Goal: Complete application form: Complete application form

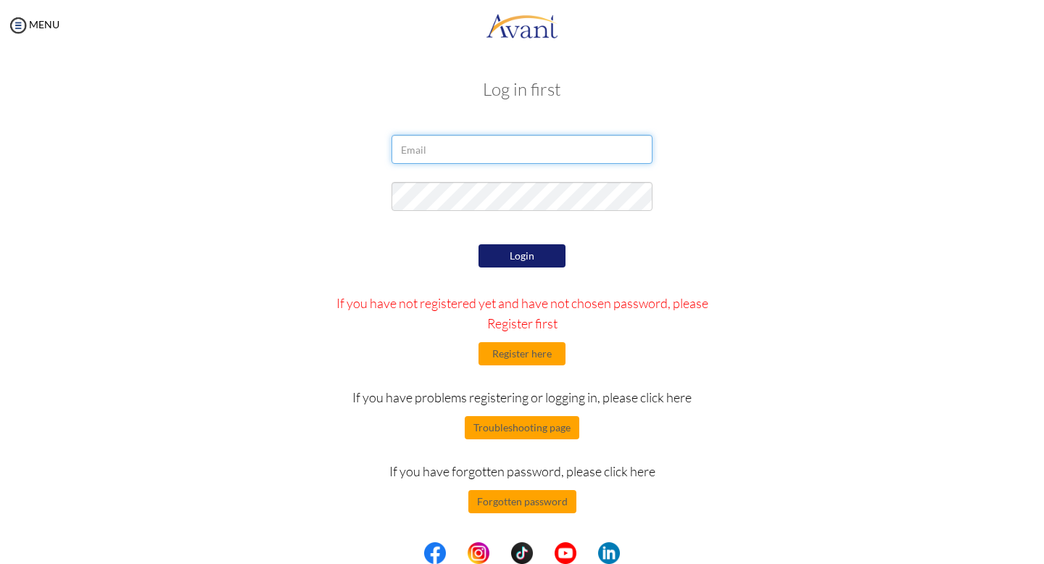
click at [486, 153] on input "email" at bounding box center [521, 149] width 261 height 29
click at [823, 167] on div at bounding box center [522, 153] width 848 height 36
click at [546, 353] on button "Register here" at bounding box center [521, 353] width 87 height 23
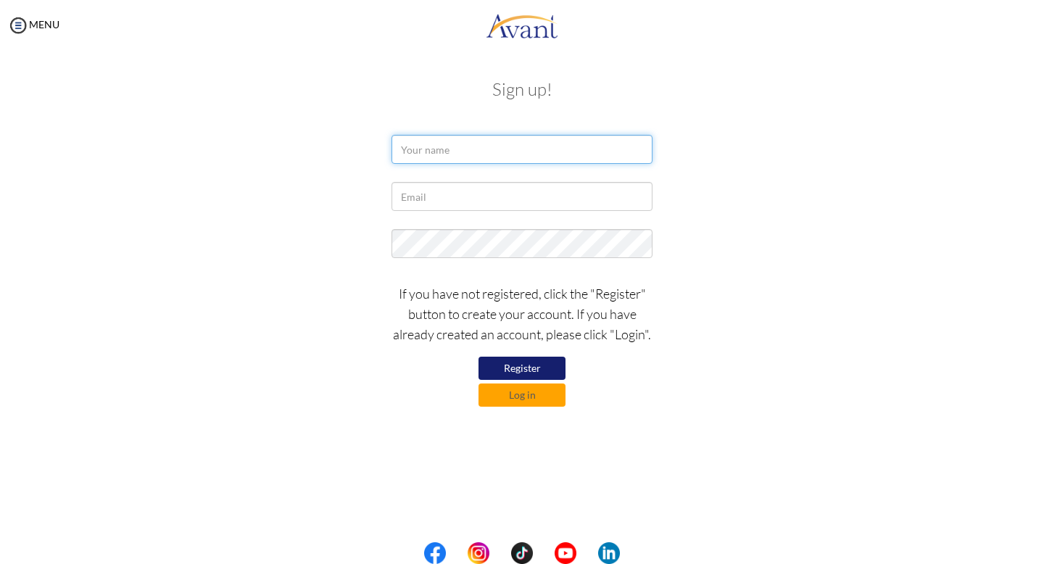
click at [436, 154] on input "text" at bounding box center [521, 149] width 261 height 29
click at [431, 153] on input "[PERSON_NAME]" at bounding box center [521, 149] width 261 height 29
type input "[PERSON_NAME] Armarille"
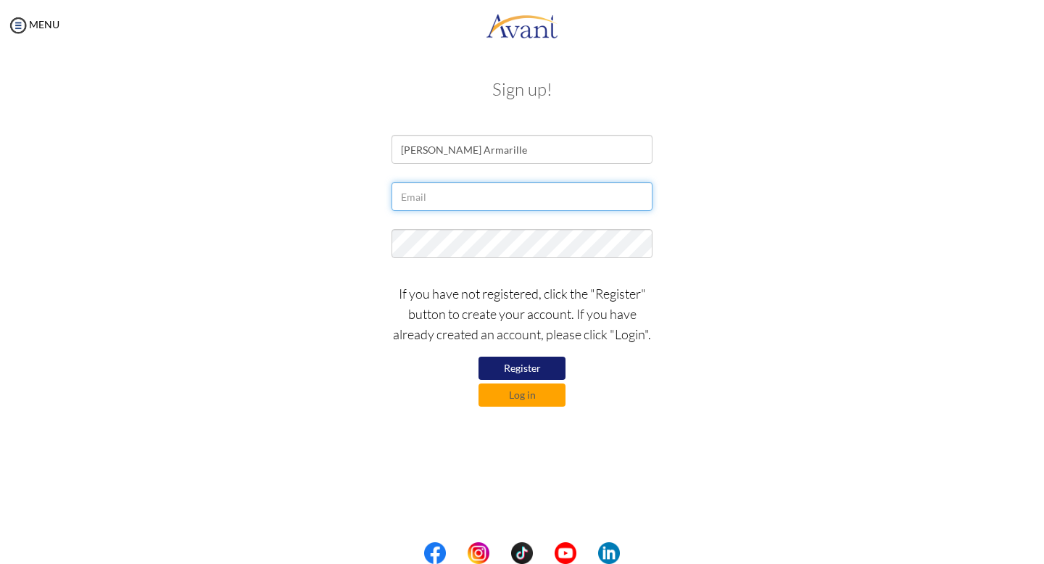
click at [565, 209] on input "text" at bounding box center [521, 196] width 261 height 29
type input "[EMAIL_ADDRESS][DOMAIN_NAME]"
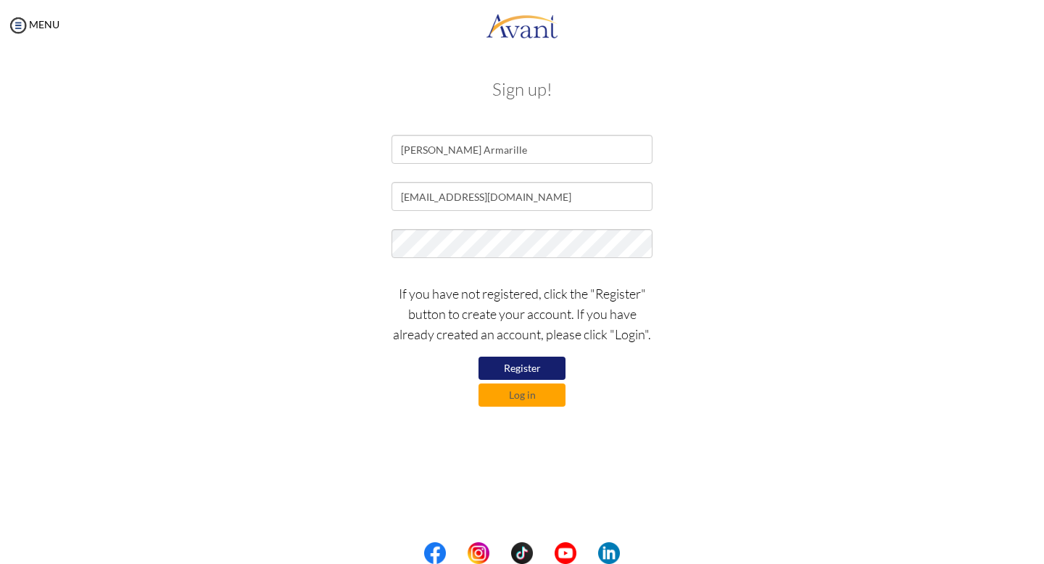
click at [489, 368] on button "Register" at bounding box center [521, 368] width 87 height 23
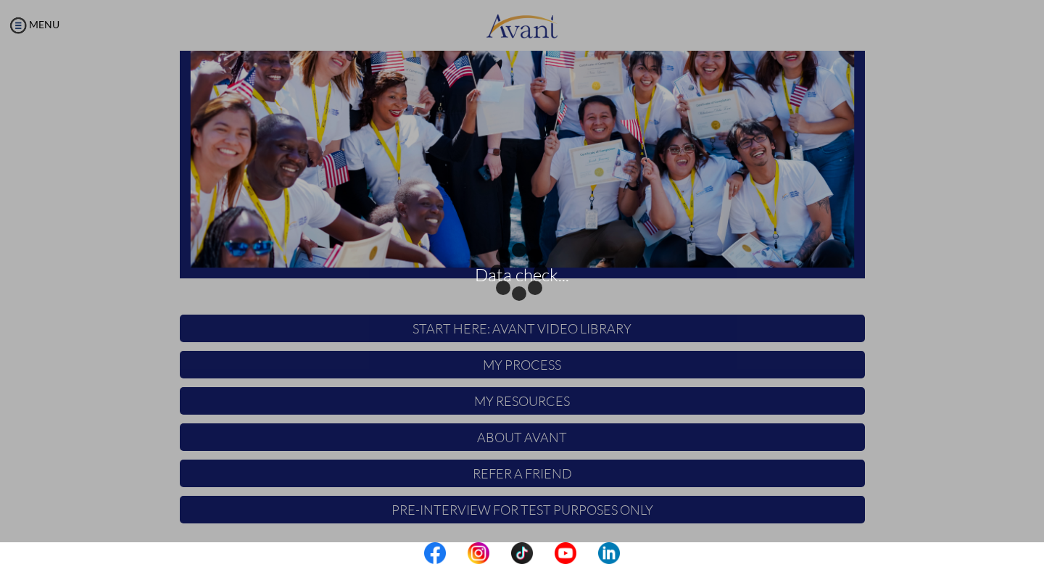
scroll to position [241, 0]
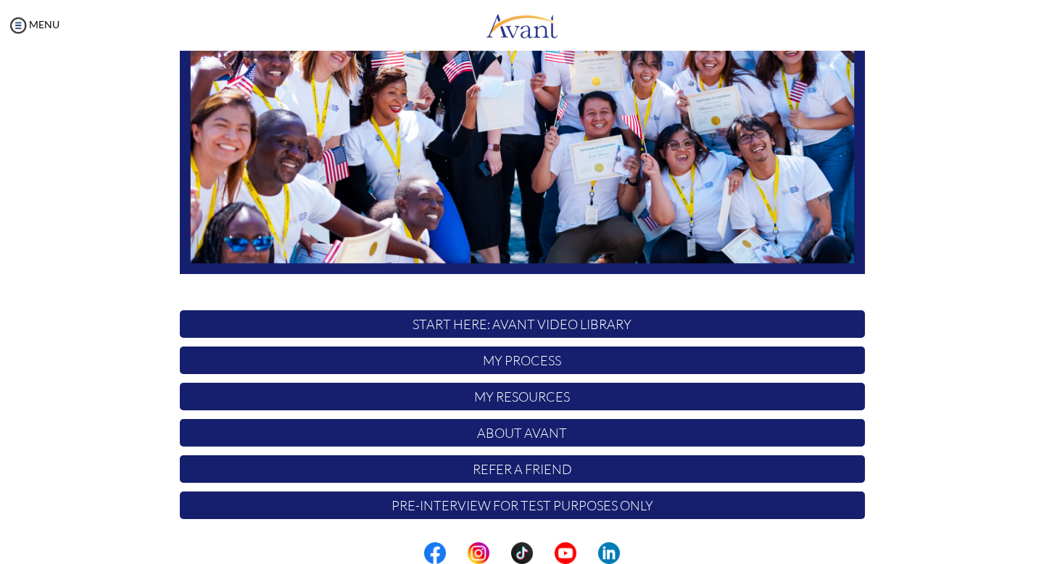
click at [592, 330] on p "START HERE: Avant Video Library" at bounding box center [522, 324] width 685 height 28
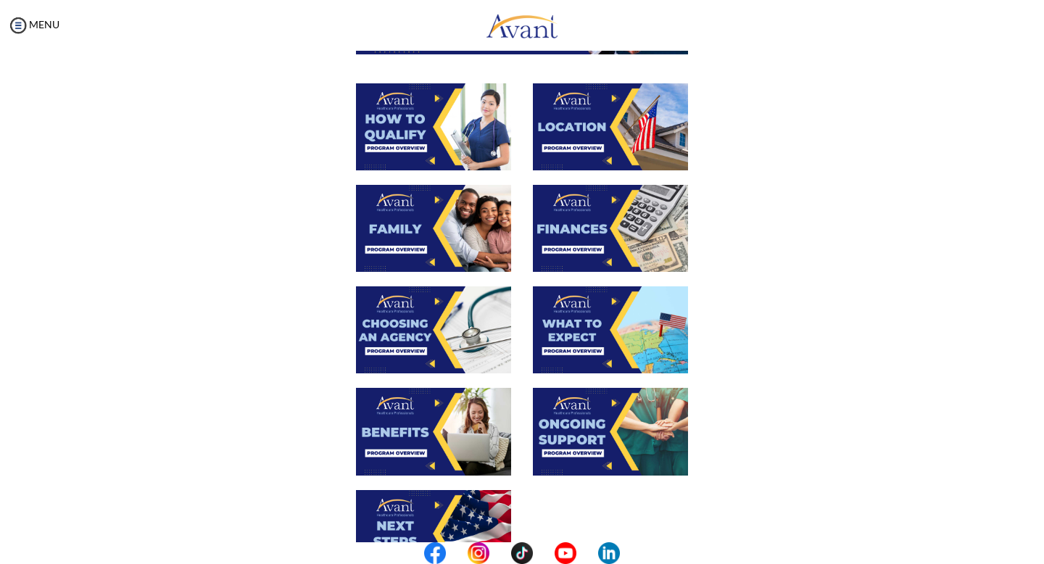
scroll to position [433, 0]
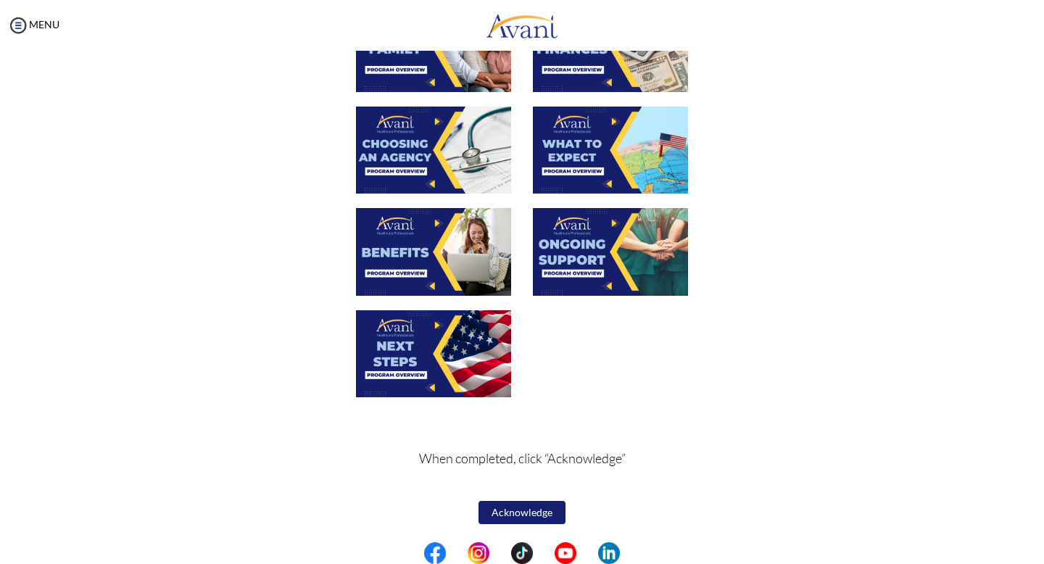
click at [537, 518] on button "Acknowledge" at bounding box center [521, 512] width 87 height 23
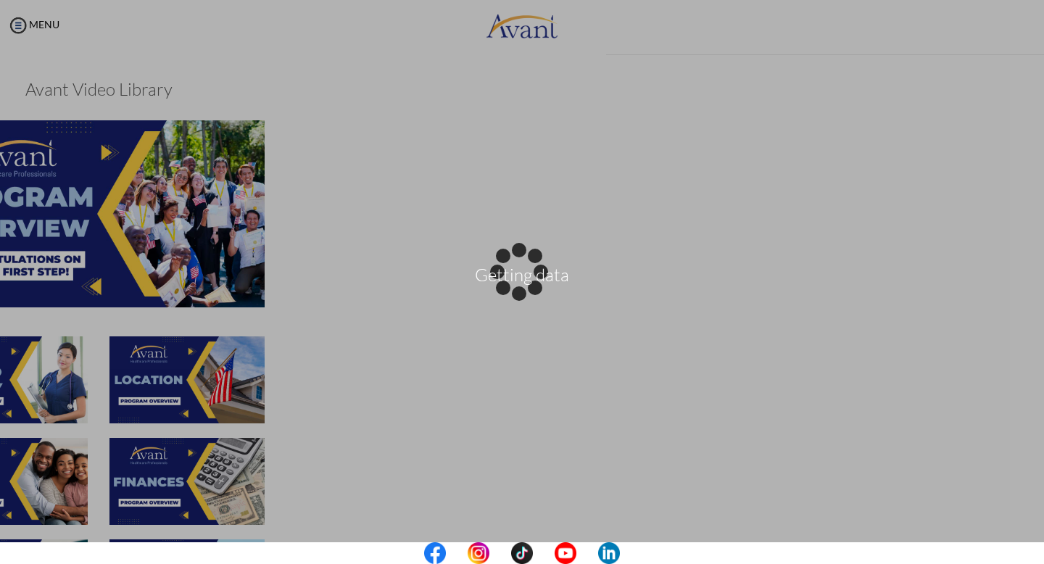
scroll to position [434, 0]
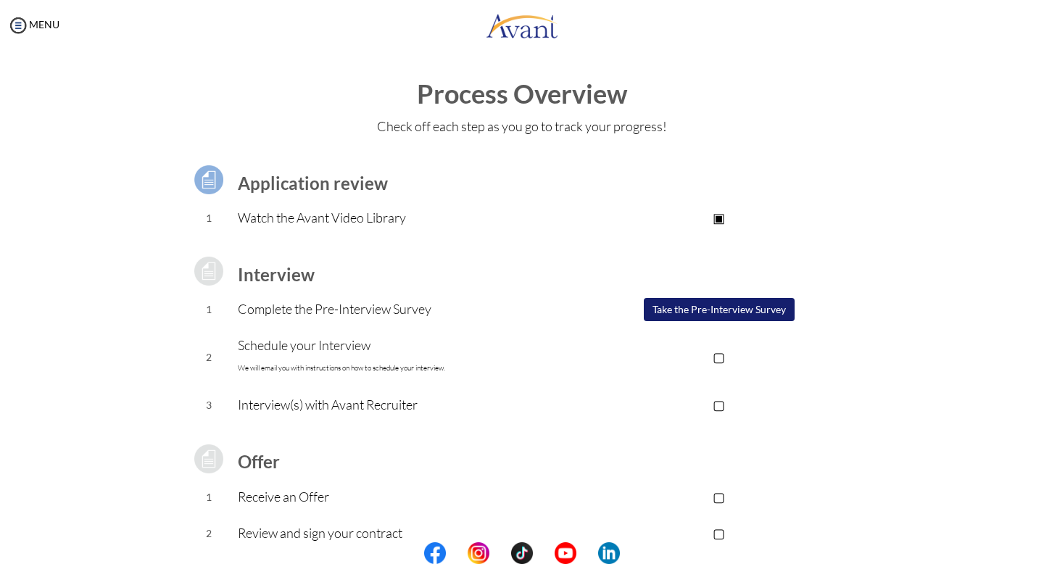
click at [741, 312] on button "Take the Pre-Interview Survey" at bounding box center [719, 309] width 151 height 23
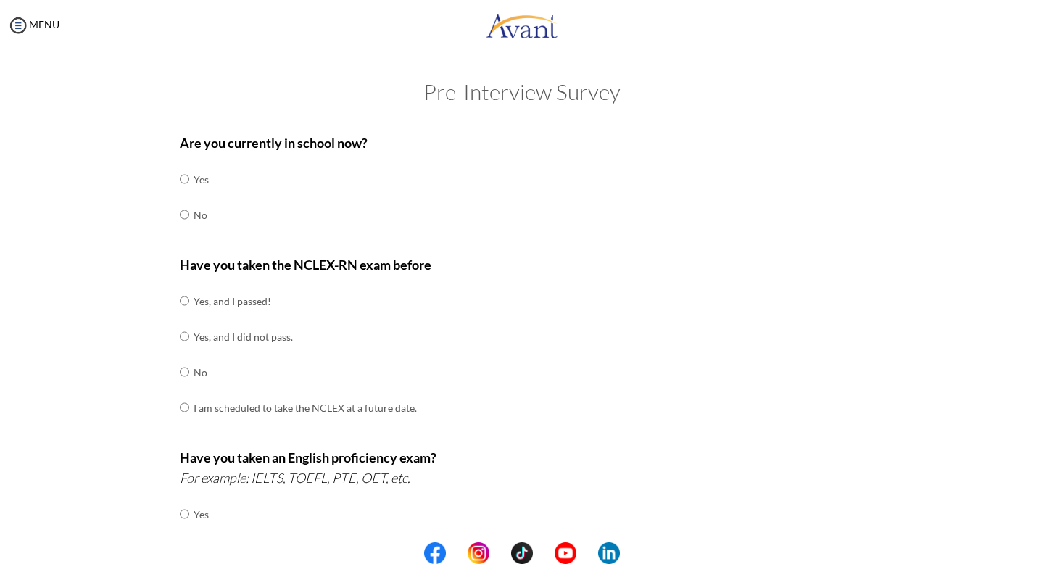
click at [196, 220] on td "No" at bounding box center [201, 215] width 15 height 36
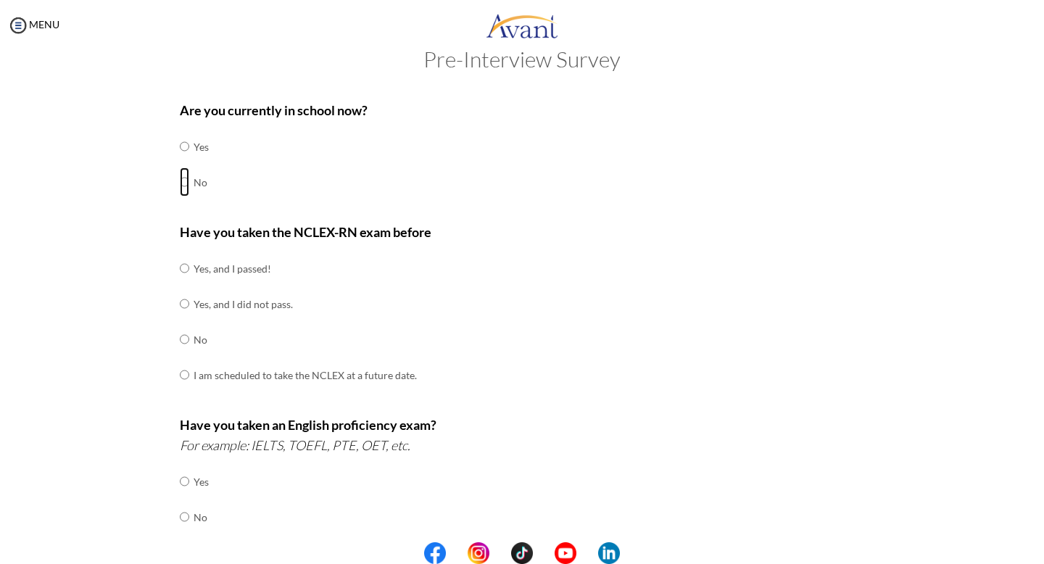
click at [180, 181] on input "radio" at bounding box center [184, 181] width 9 height 29
radio input "true"
click at [202, 273] on td "Yes, and I passed!" at bounding box center [305, 269] width 223 height 36
click at [186, 267] on input "radio" at bounding box center [184, 268] width 9 height 29
radio input "true"
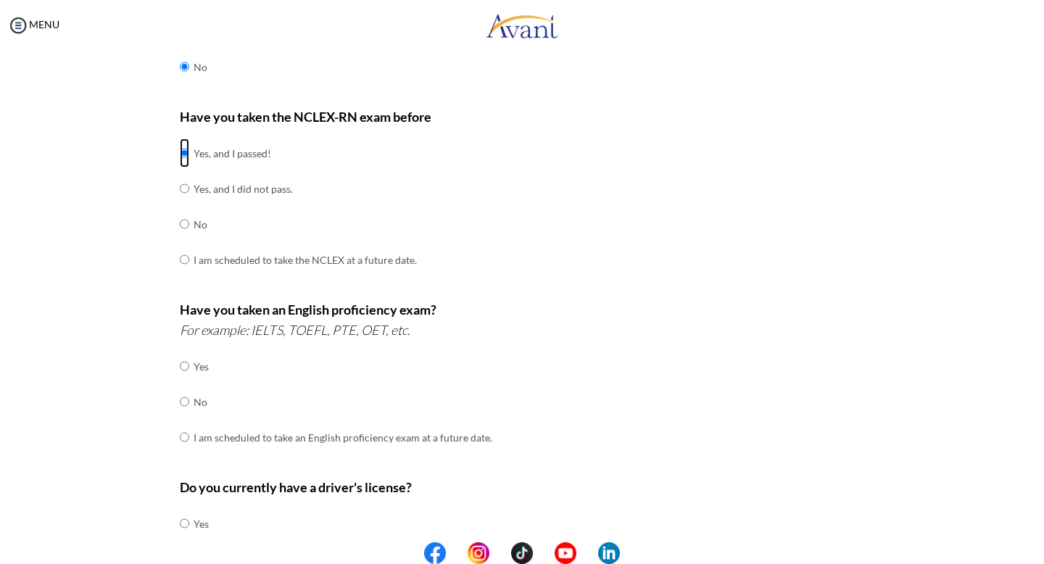
scroll to position [149, 0]
click at [184, 404] on input "radio" at bounding box center [184, 400] width 9 height 29
radio input "true"
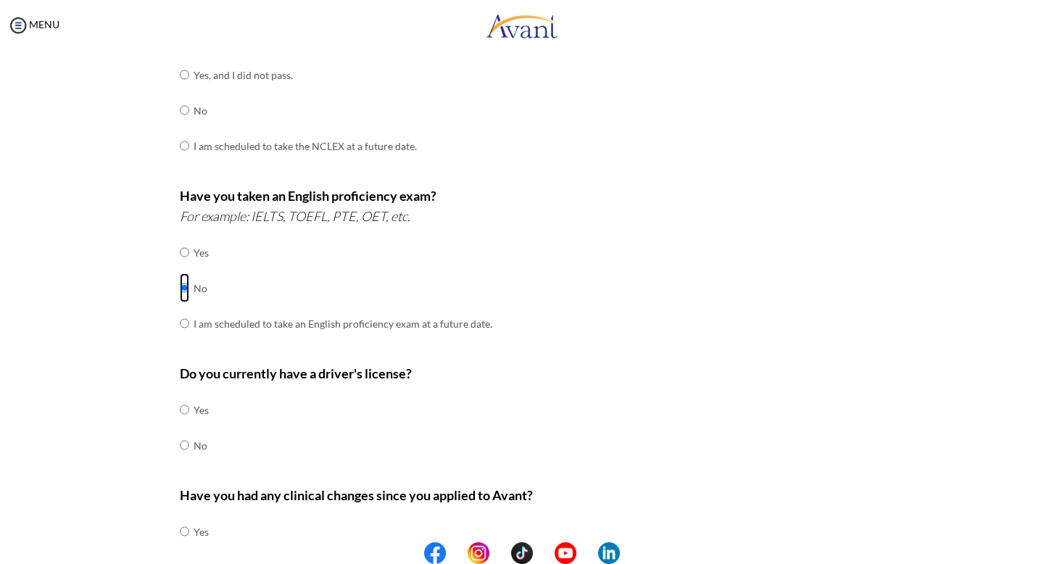
scroll to position [290, 0]
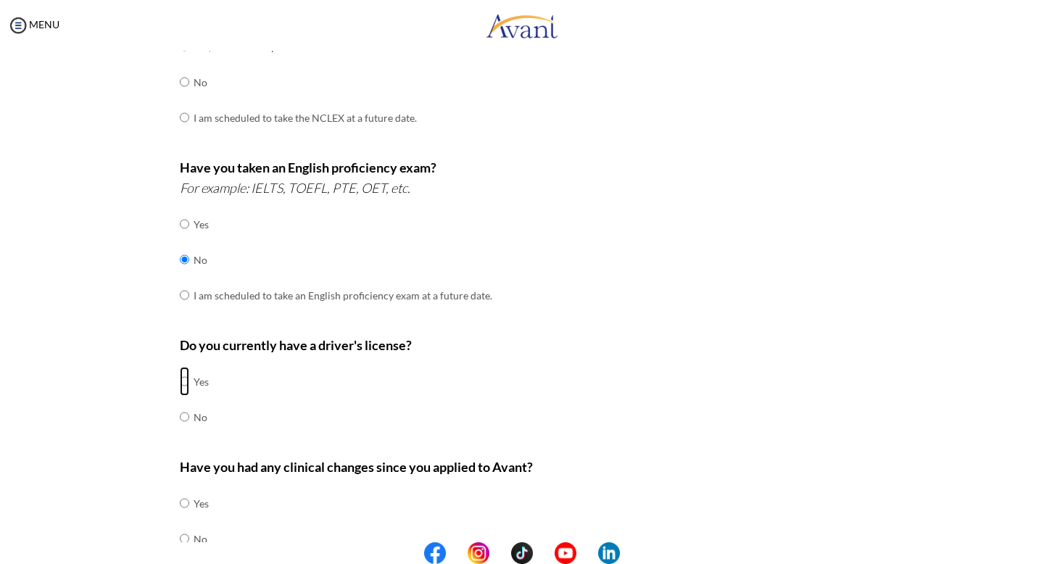
click at [187, 376] on input "radio" at bounding box center [184, 381] width 9 height 29
radio input "true"
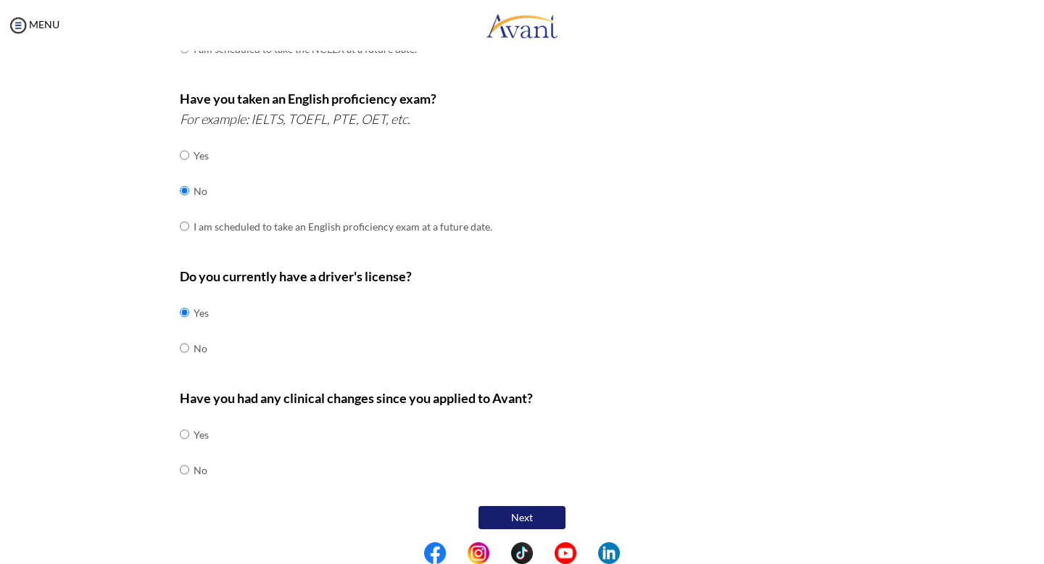
click at [202, 468] on td "No" at bounding box center [201, 470] width 15 height 36
click at [187, 464] on input "radio" at bounding box center [184, 469] width 9 height 29
radio input "true"
click at [546, 512] on button "Next" at bounding box center [521, 517] width 87 height 23
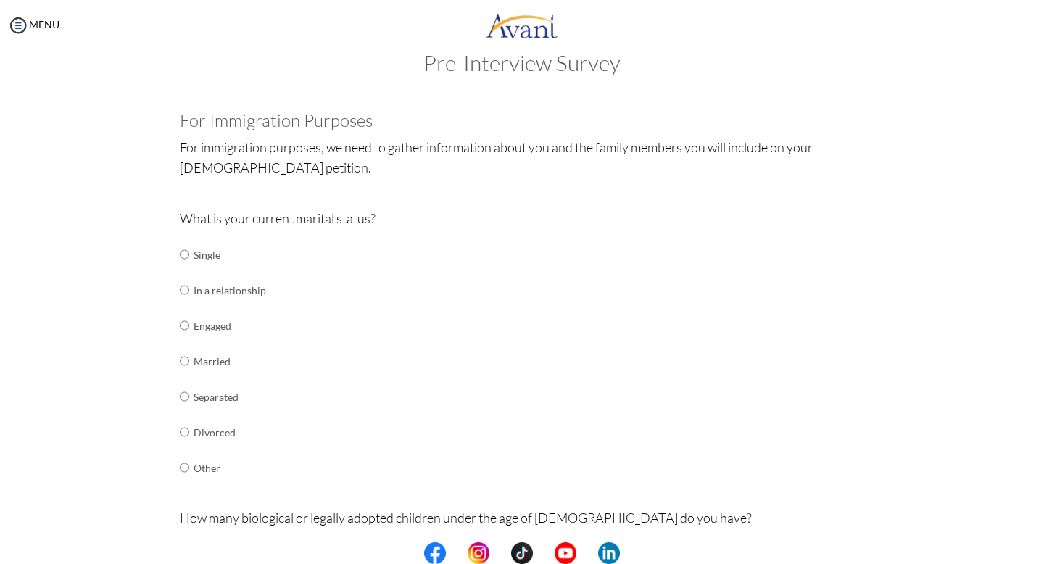
click at [204, 259] on td "Single" at bounding box center [230, 255] width 72 height 36
click at [183, 253] on input "radio" at bounding box center [184, 254] width 9 height 29
radio input "true"
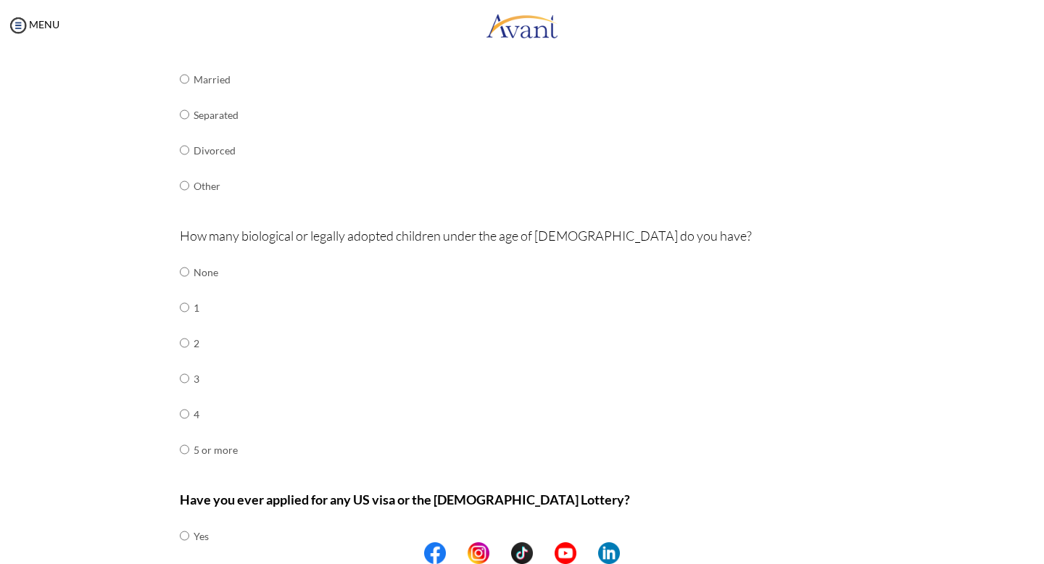
scroll to position [361, 0]
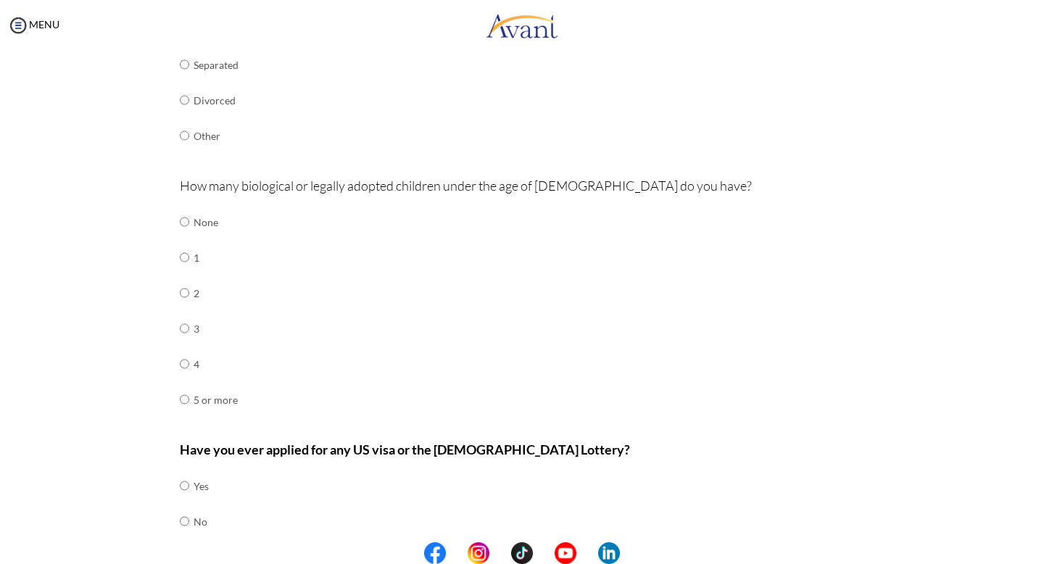
click at [213, 221] on td "None" at bounding box center [216, 222] width 44 height 36
click at [180, 222] on input "radio" at bounding box center [184, 221] width 9 height 29
radio input "true"
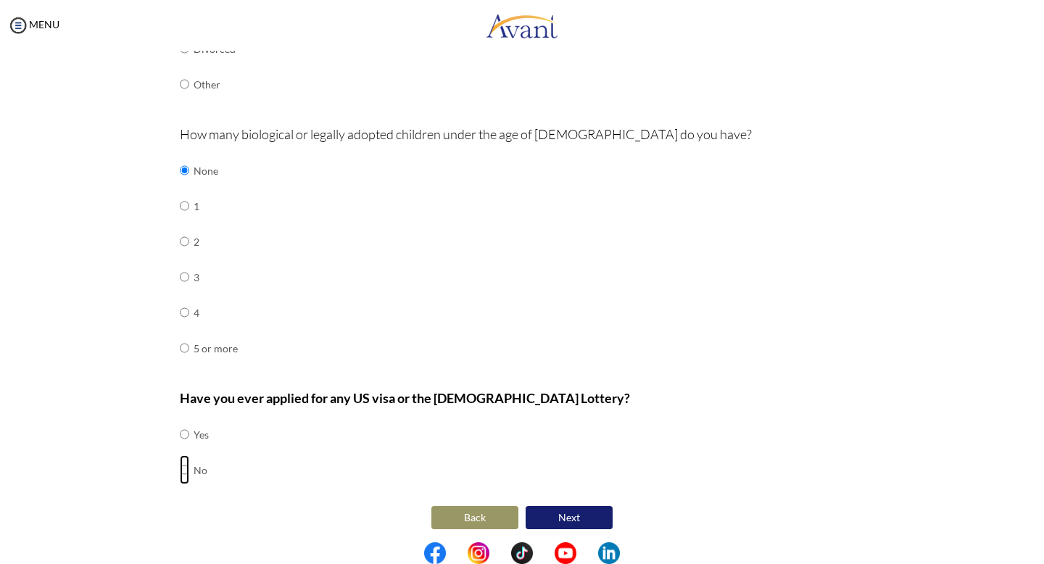
click at [185, 468] on input "radio" at bounding box center [184, 469] width 9 height 29
radio input "true"
click at [586, 512] on button "Next" at bounding box center [569, 517] width 87 height 23
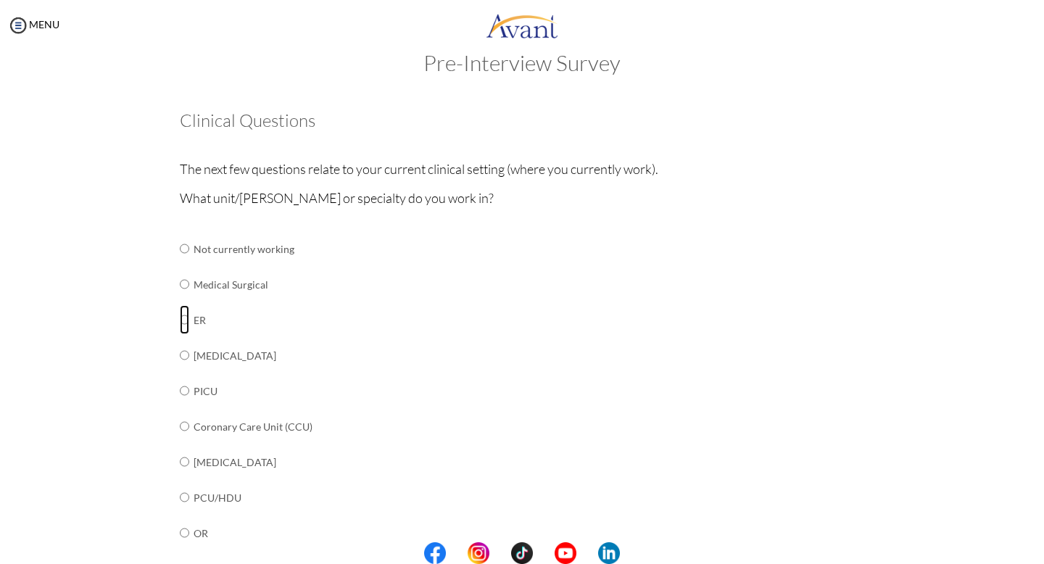
click at [183, 325] on input "radio" at bounding box center [184, 319] width 9 height 29
radio input "true"
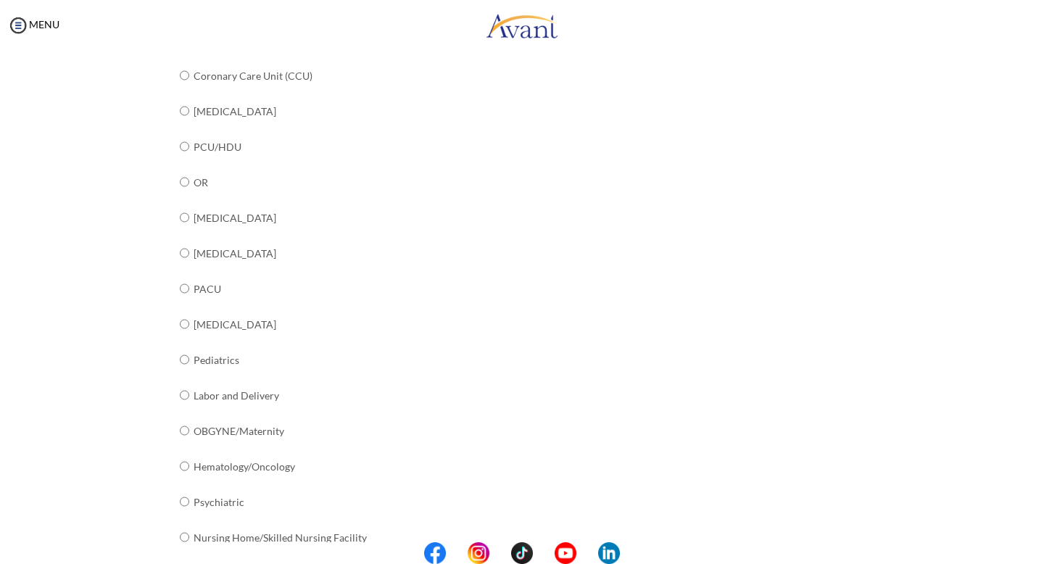
scroll to position [481, 0]
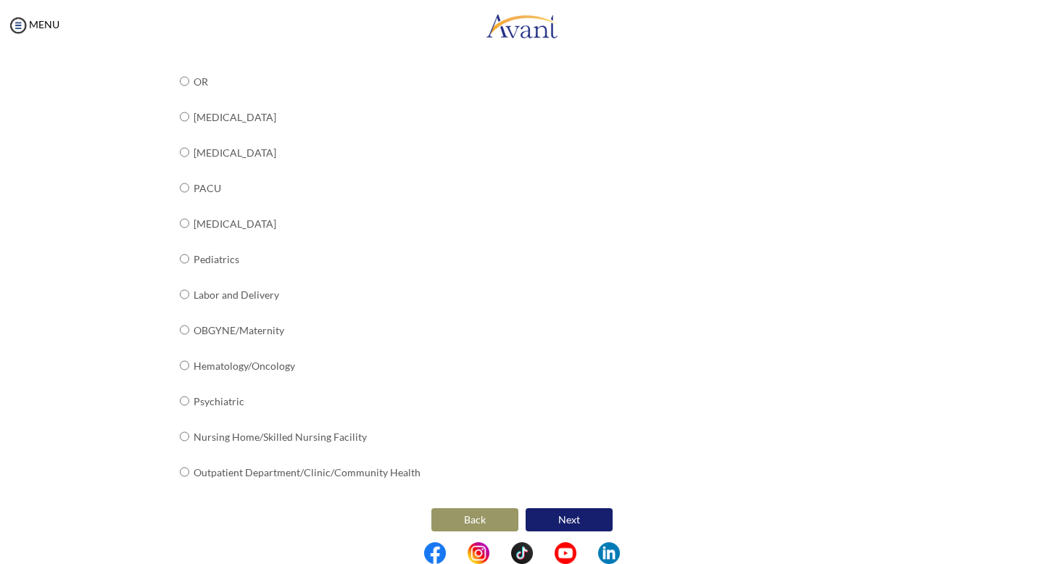
click at [591, 515] on button "Next" at bounding box center [569, 519] width 87 height 23
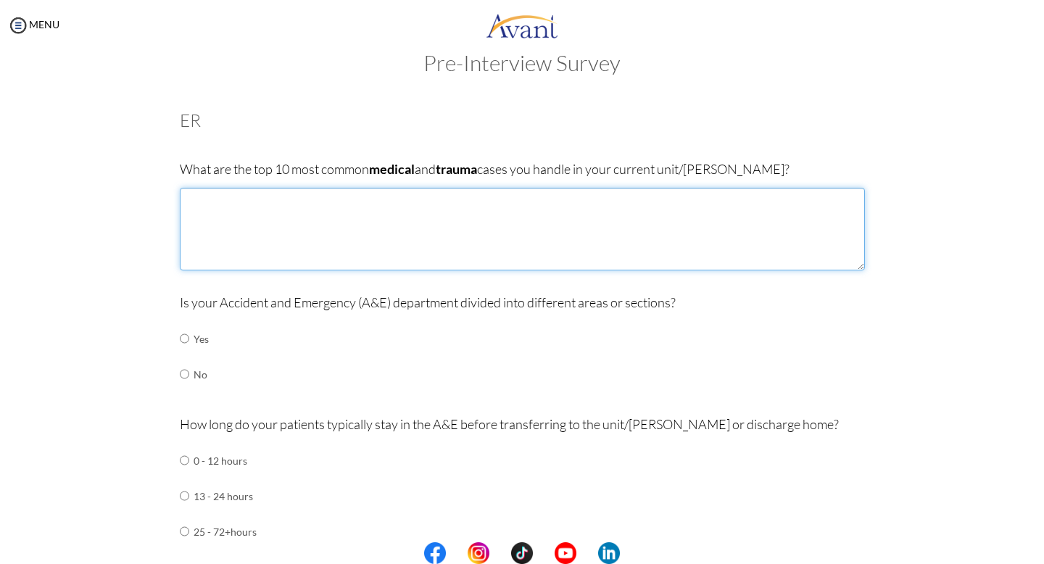
click at [406, 217] on textarea at bounding box center [522, 229] width 685 height 83
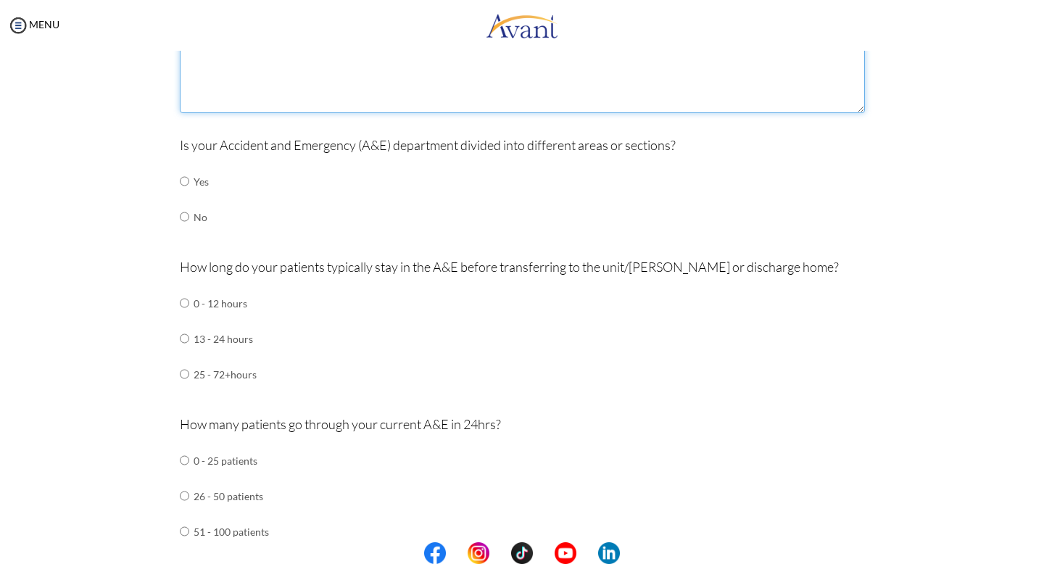
scroll to position [187, 0]
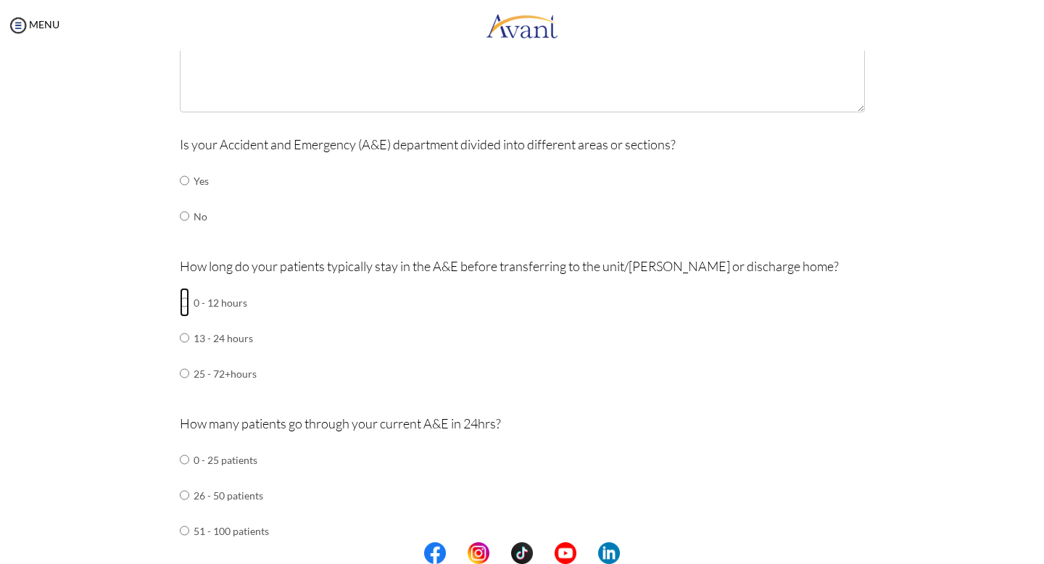
click at [187, 304] on input "radio" at bounding box center [184, 302] width 9 height 29
radio input "true"
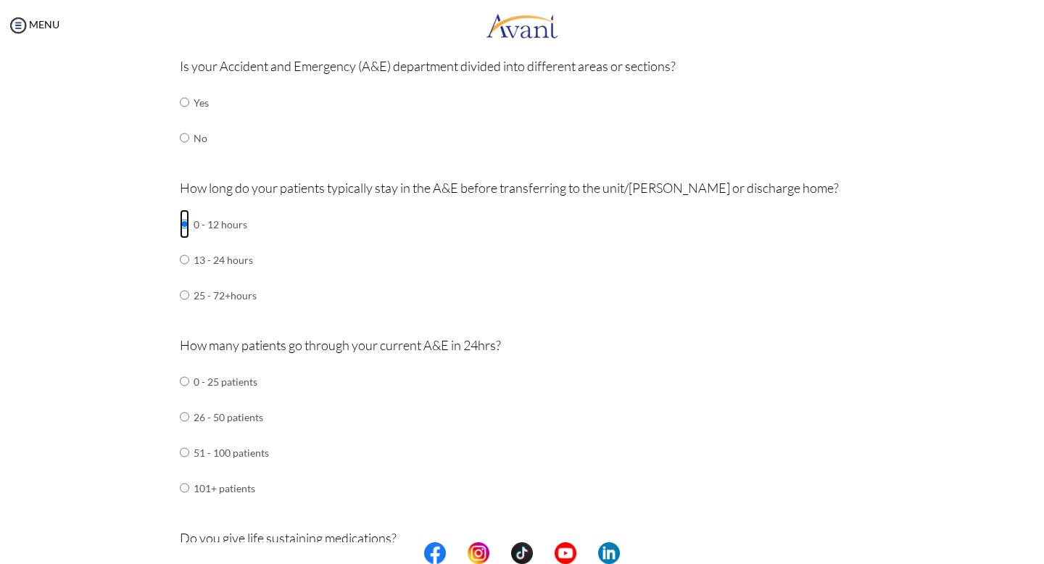
scroll to position [266, 0]
click at [186, 451] on input "radio" at bounding box center [184, 451] width 9 height 29
radio input "true"
click at [183, 488] on input "radio" at bounding box center [184, 487] width 9 height 29
radio input "true"
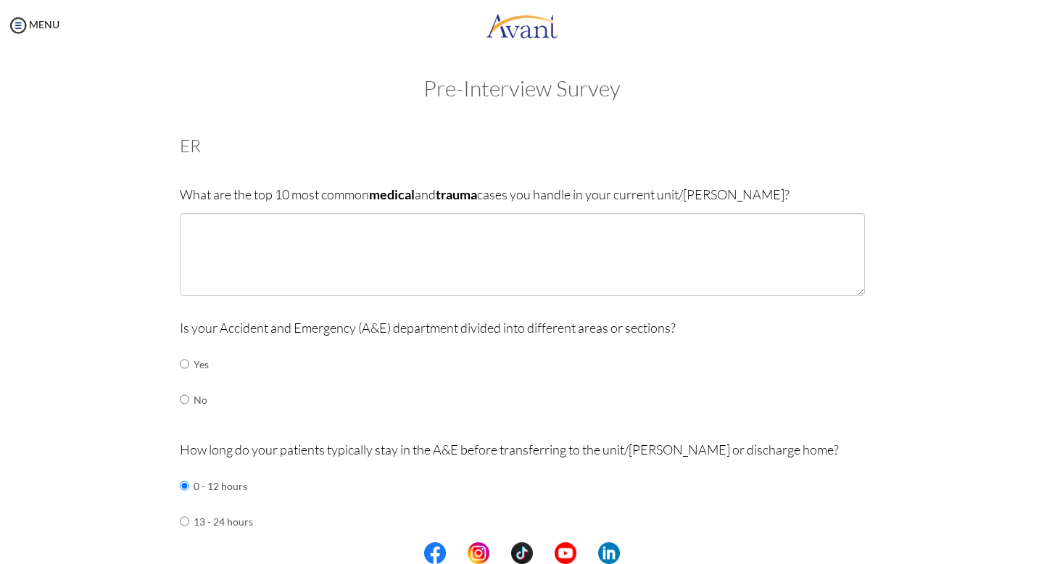
scroll to position [0, 0]
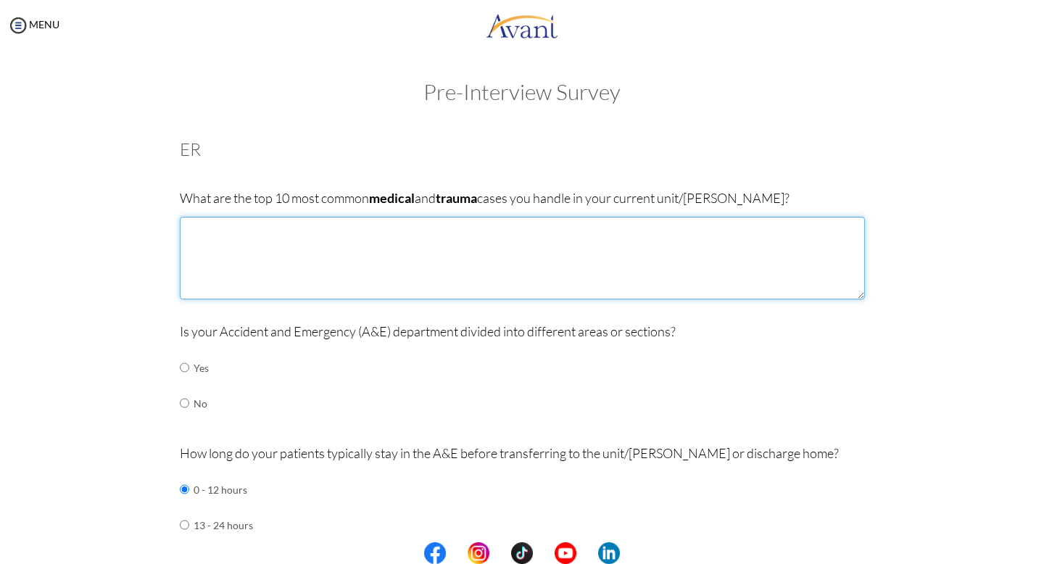
click at [365, 267] on textarea at bounding box center [522, 258] width 685 height 83
type textarea "-"
type textarea "C"
click at [199, 228] on textarea "- Chest pain - Trauma - Abdominal Pain" at bounding box center [522, 258] width 685 height 83
click at [216, 229] on textarea "- - Chest pain - Trauma - Abdominal Pain" at bounding box center [522, 258] width 685 height 83
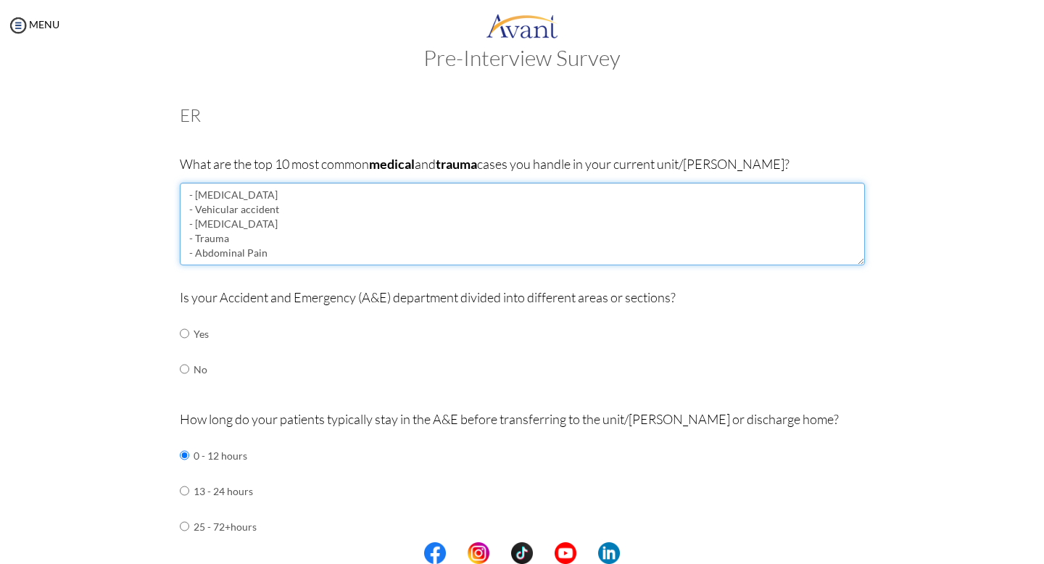
scroll to position [40, 0]
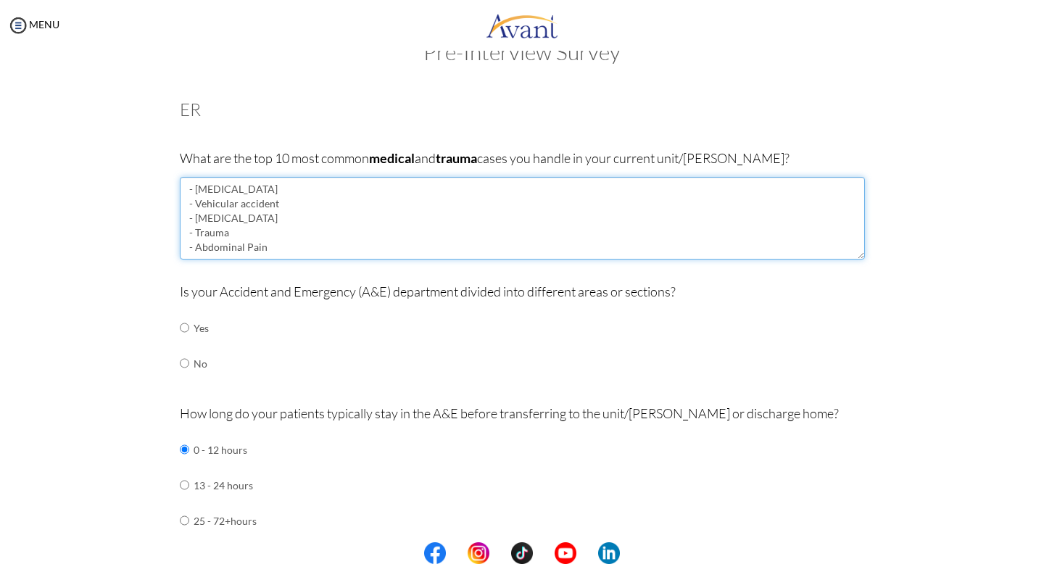
drag, startPoint x: 254, startPoint y: 222, endPoint x: 163, endPoint y: 222, distance: 91.3
click at [238, 219] on textarea "- Cardiac Arrest - Vehicular accident - Trauma - Abdominal Pain" at bounding box center [522, 218] width 685 height 83
paste textarea "- Chest pain"
click at [280, 249] on textarea "- Cardiac Arrest - Vehicular accident - Trauma - Chest pain - Abdominal Pain" at bounding box center [522, 218] width 685 height 83
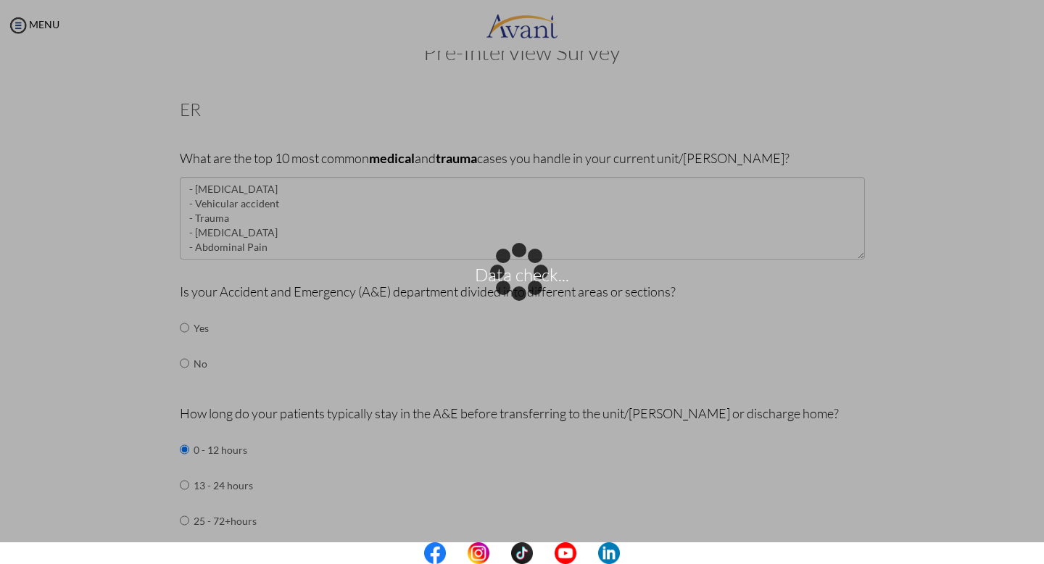
click at [512, 272] on div "Data check..." at bounding box center [522, 282] width 20 height 20
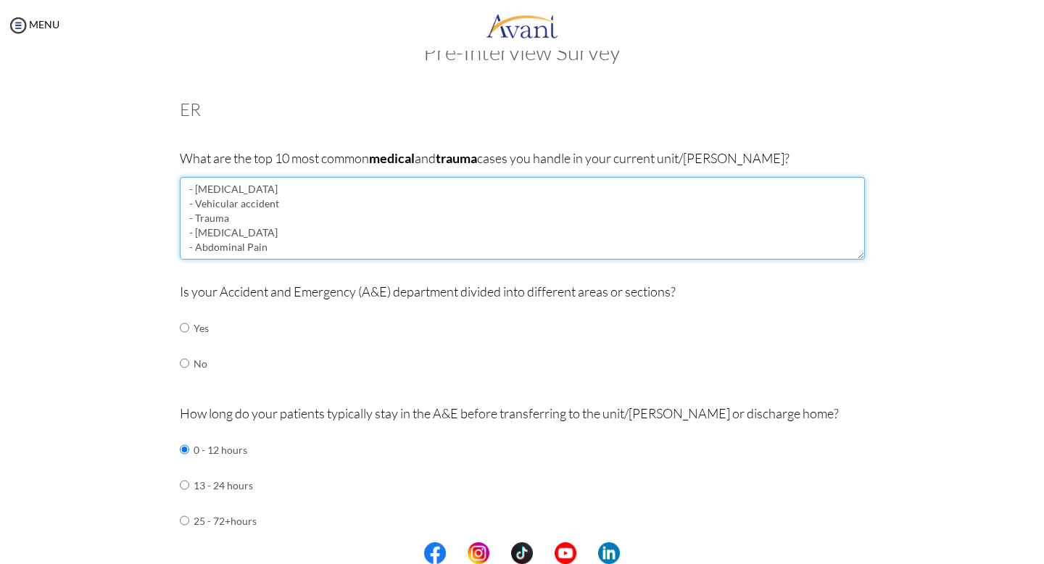
click at [275, 227] on textarea "- Cardiac Arrest - Vehicular accident - Trauma - Chest pain - Abdominal Pain" at bounding box center [522, 218] width 685 height 83
click at [244, 222] on textarea "- Cardiac Arrest - Vehicular accident - Trauma - Chest pain - Abdominal Pain" at bounding box center [522, 218] width 685 height 83
click at [290, 207] on textarea "- Cardiac Arrest - Vehicular accident - Trauma / Injuries - Chest pain - Abdomi…" at bounding box center [522, 218] width 685 height 83
click at [204, 215] on textarea "- Cardiac Arrest - Vehicular accident - Miocardial Infarction - Cerebrovascular…" at bounding box center [522, 218] width 685 height 83
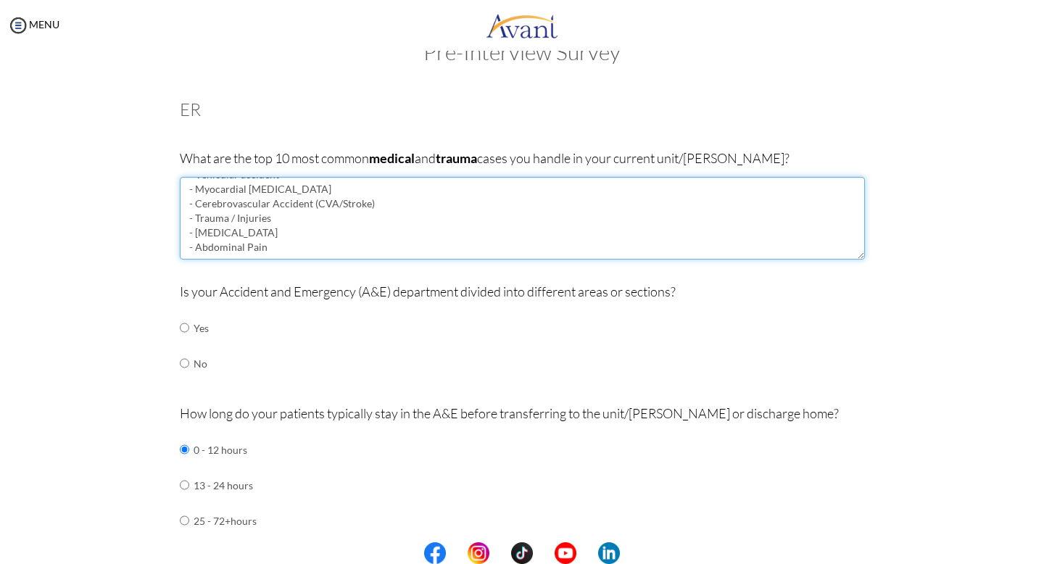
click at [277, 246] on textarea "- Cardiac Arrest - Vehicular accident - Myocardial Infarction - Cerebrovascular…" at bounding box center [522, 218] width 685 height 83
click at [312, 233] on textarea "- Cardiac Arrest - Vehicular accident - Myocardial Infarction - Cerebrovascular…" at bounding box center [522, 218] width 685 height 83
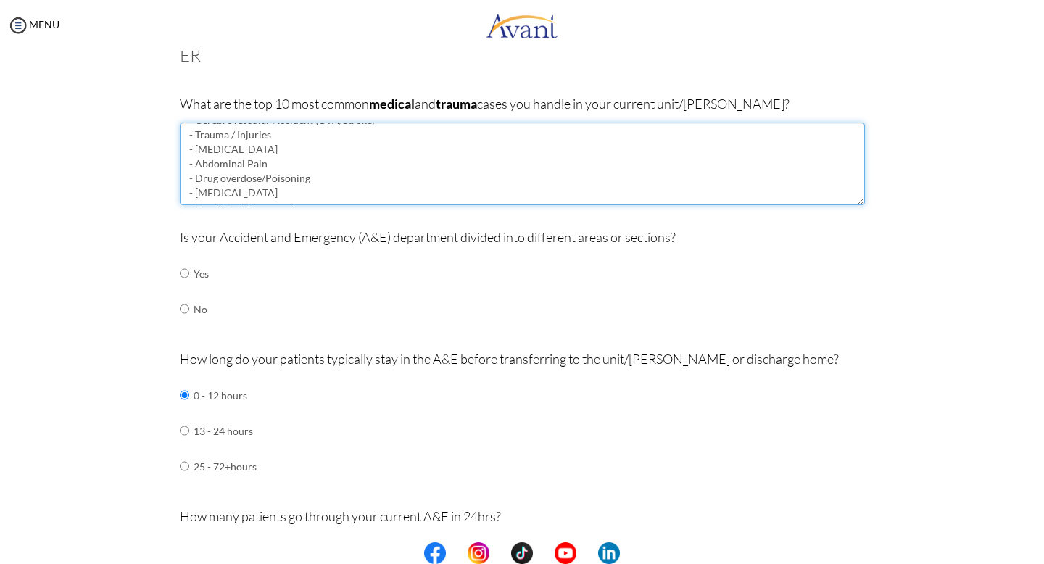
scroll to position [105, 0]
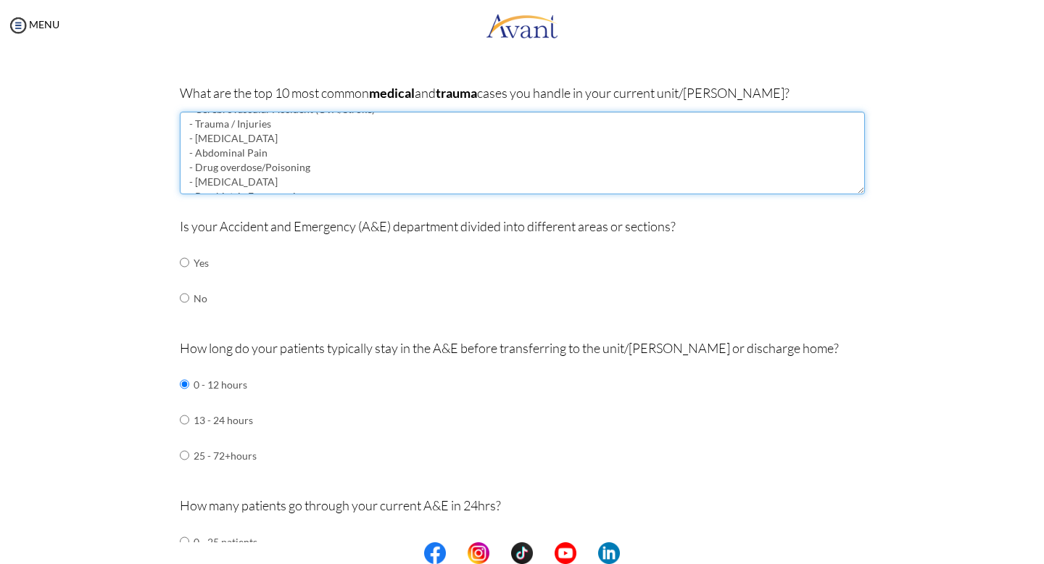
type textarea "- Cardiac Arrest - Vehicular accident - Myocardial Infarction - Cerebrovascular…"
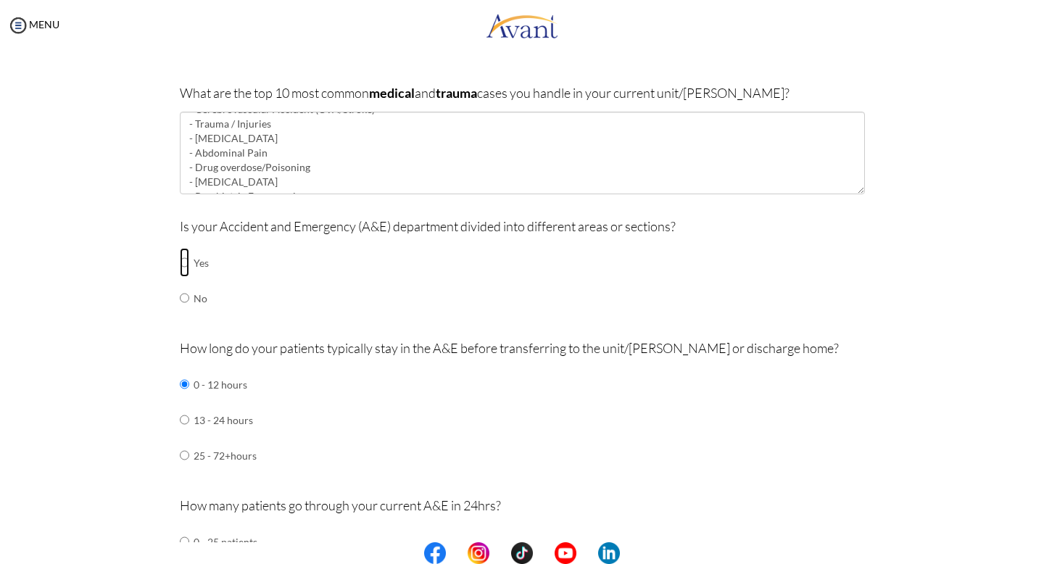
click at [188, 267] on input "radio" at bounding box center [184, 262] width 9 height 29
radio input "true"
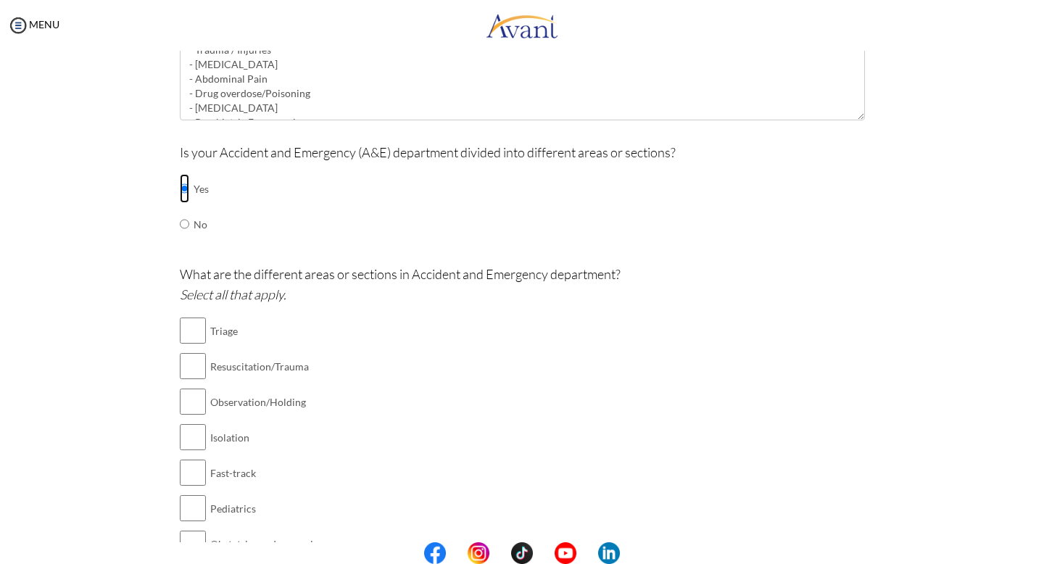
scroll to position [180, 0]
click at [199, 331] on input "checkbox" at bounding box center [193, 329] width 26 height 29
checkbox input "true"
click at [197, 370] on input "checkbox" at bounding box center [193, 365] width 26 height 29
checkbox input "true"
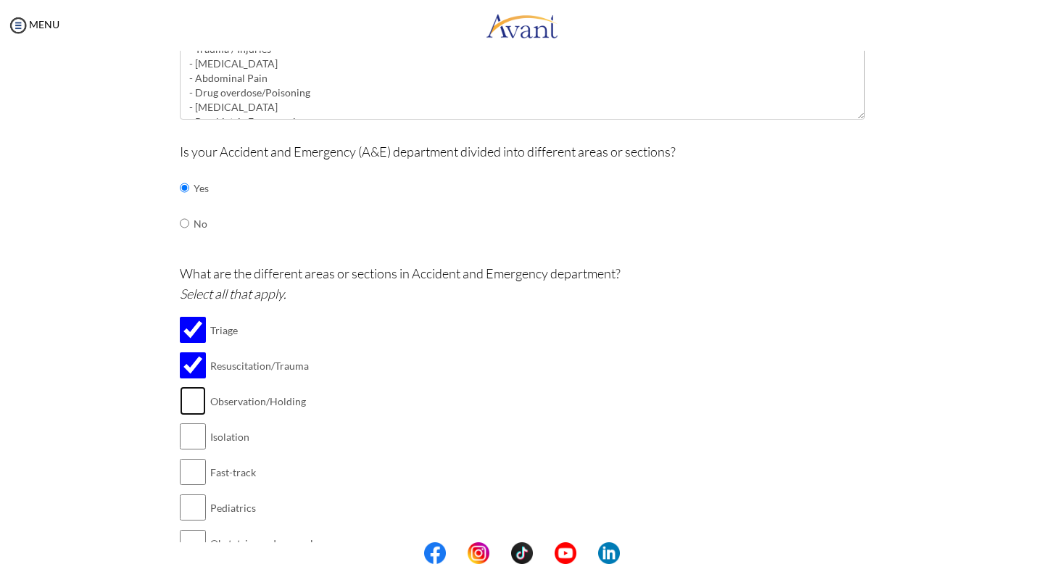
click at [197, 396] on input "checkbox" at bounding box center [193, 400] width 26 height 29
checkbox input "true"
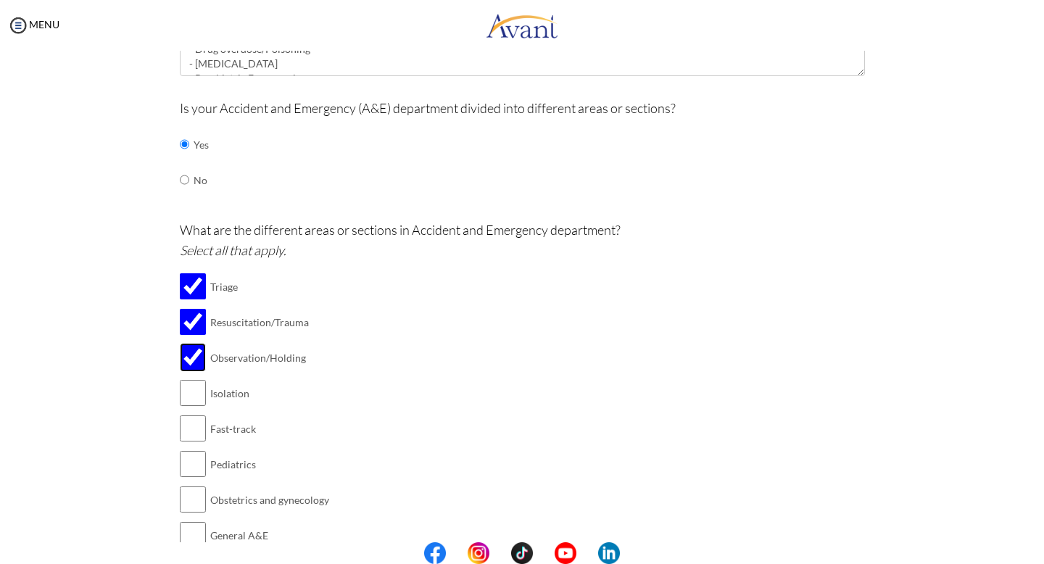
scroll to position [239, 0]
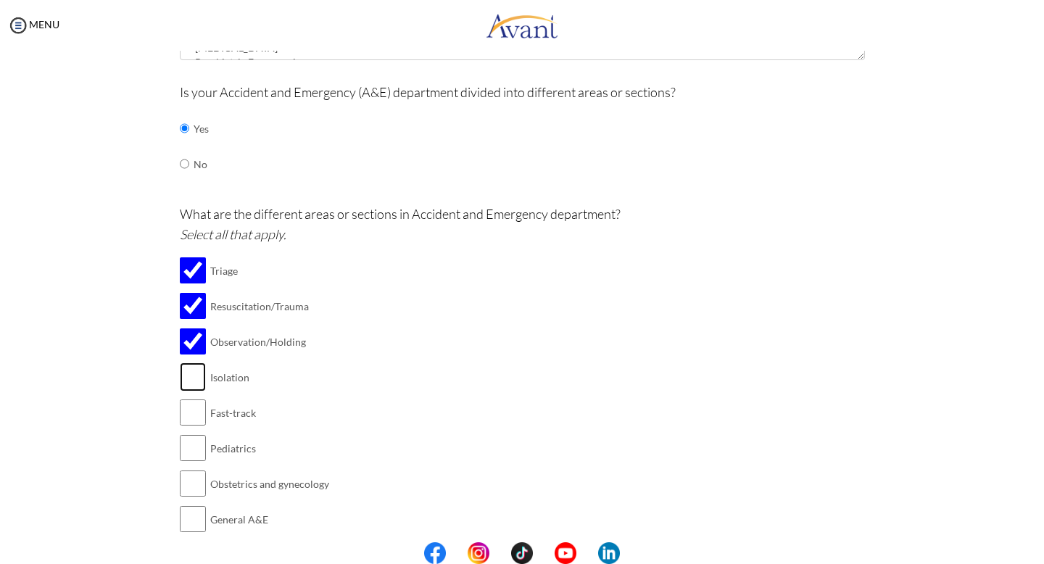
click at [197, 374] on input "checkbox" at bounding box center [193, 376] width 26 height 29
checkbox input "true"
click at [204, 420] on input "checkbox" at bounding box center [193, 412] width 26 height 29
checkbox input "true"
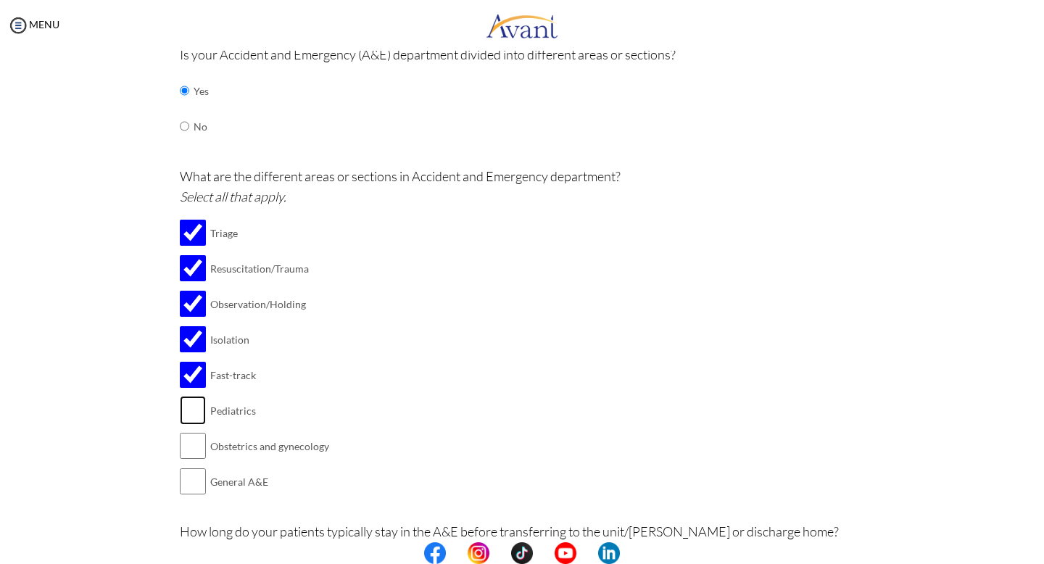
click at [195, 410] on input "checkbox" at bounding box center [193, 410] width 26 height 29
checkbox input "true"
click at [181, 450] on input "checkbox" at bounding box center [193, 445] width 26 height 29
checkbox input "true"
click at [199, 482] on input "checkbox" at bounding box center [193, 481] width 26 height 29
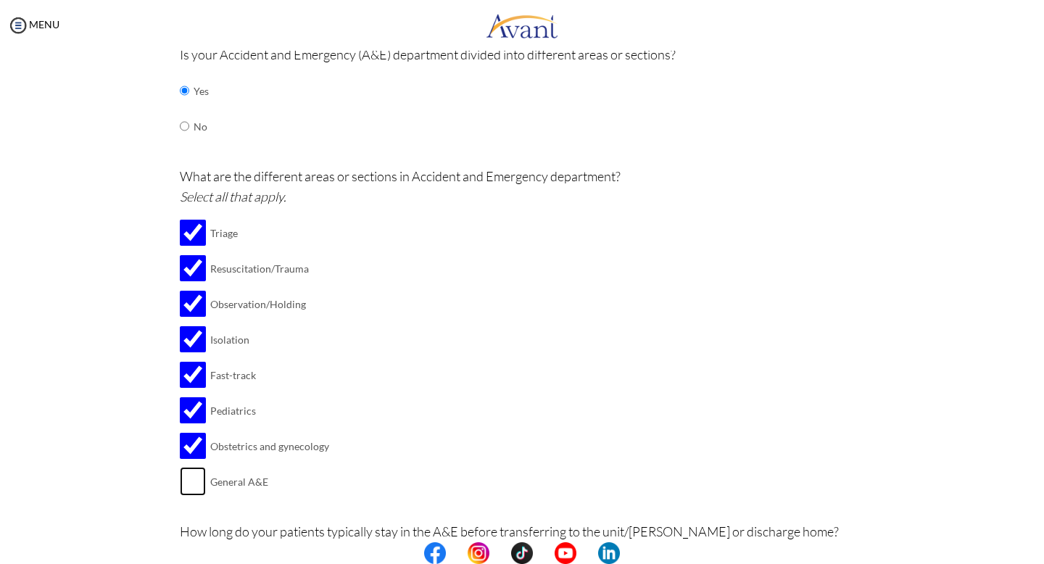
checkbox input "true"
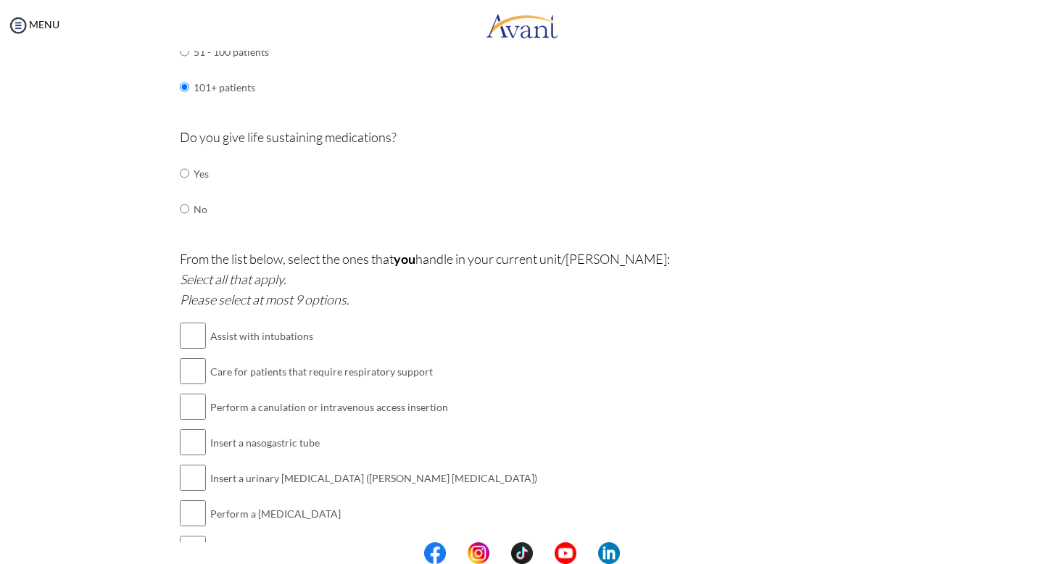
scroll to position [1021, 0]
click at [200, 173] on td "Yes" at bounding box center [201, 175] width 15 height 36
click at [189, 170] on td at bounding box center [191, 175] width 4 height 36
click at [180, 167] on input "radio" at bounding box center [184, 173] width 9 height 29
radio input "true"
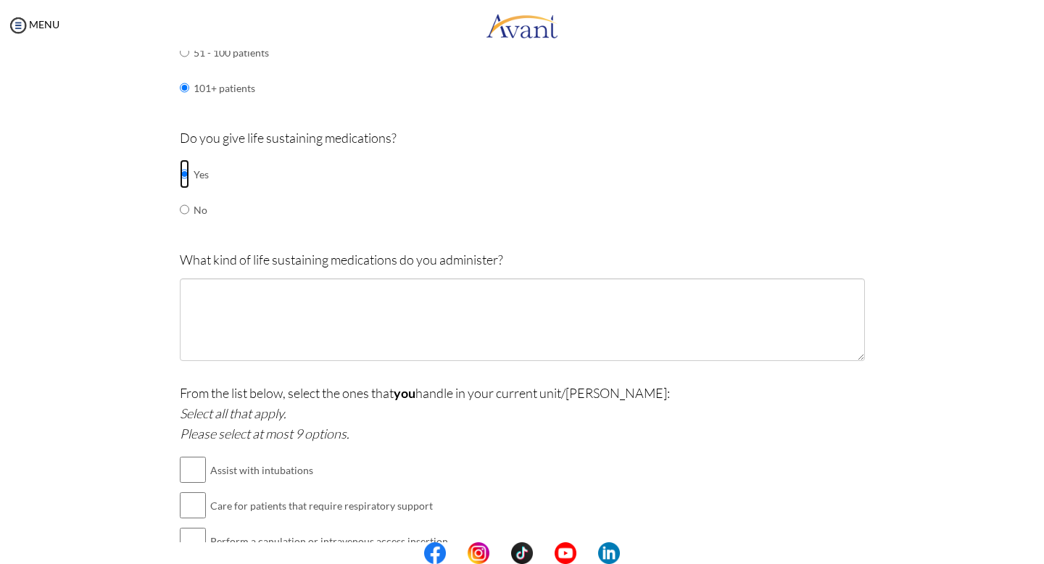
click at [186, 172] on input "radio" at bounding box center [184, 173] width 9 height 29
click at [187, 169] on input "radio" at bounding box center [184, 173] width 9 height 29
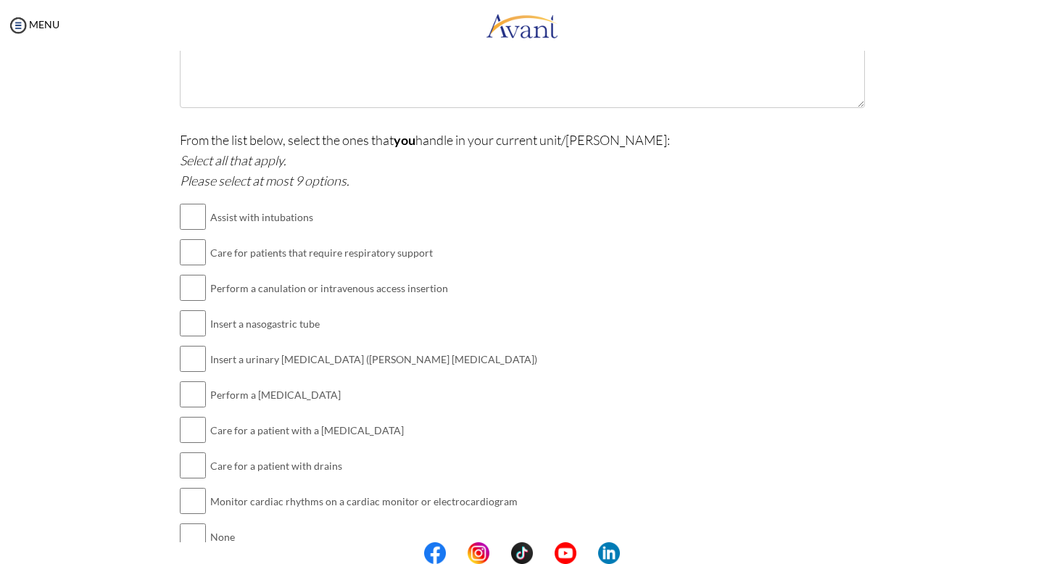
scroll to position [1285, 0]
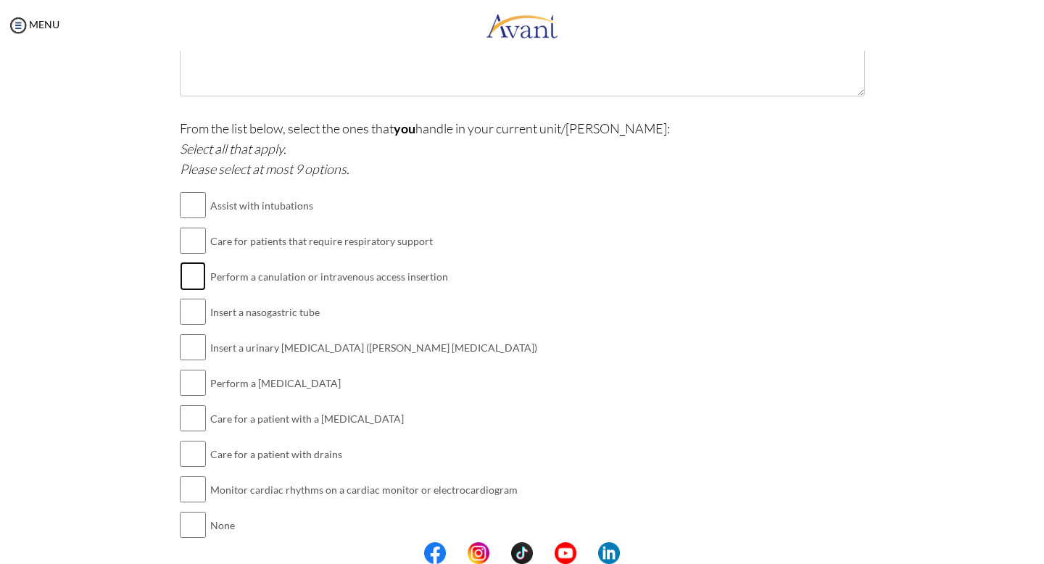
click at [192, 275] on input "checkbox" at bounding box center [193, 276] width 26 height 29
checkbox input "true"
click at [199, 497] on td at bounding box center [193, 490] width 26 height 36
click at [196, 488] on input "checkbox" at bounding box center [193, 489] width 26 height 29
checkbox input "true"
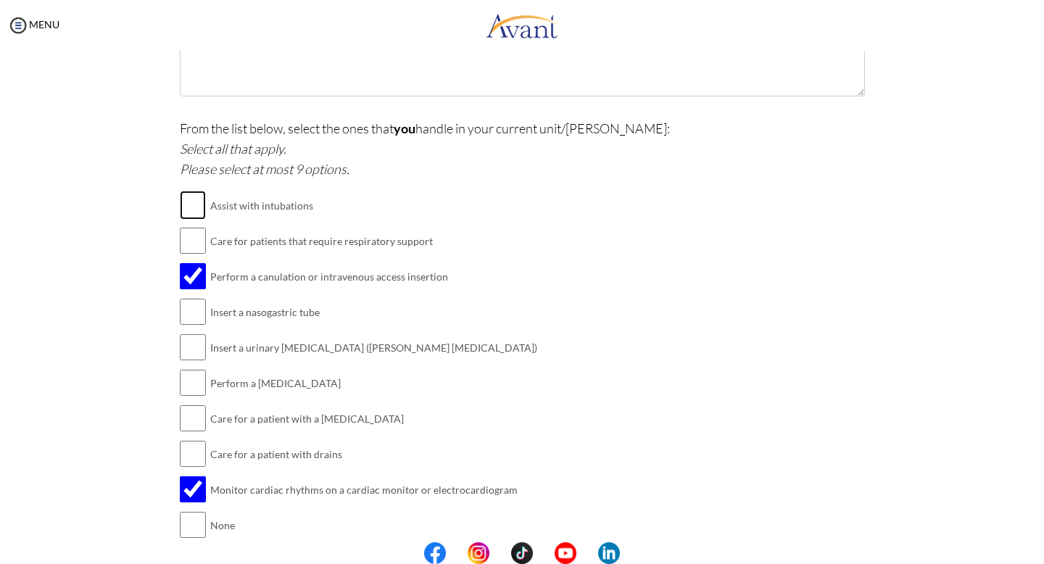
click at [196, 209] on input "checkbox" at bounding box center [193, 205] width 26 height 29
checkbox input "true"
click at [192, 241] on input "checkbox" at bounding box center [193, 240] width 26 height 29
checkbox input "true"
click at [193, 309] on input "checkbox" at bounding box center [193, 311] width 26 height 29
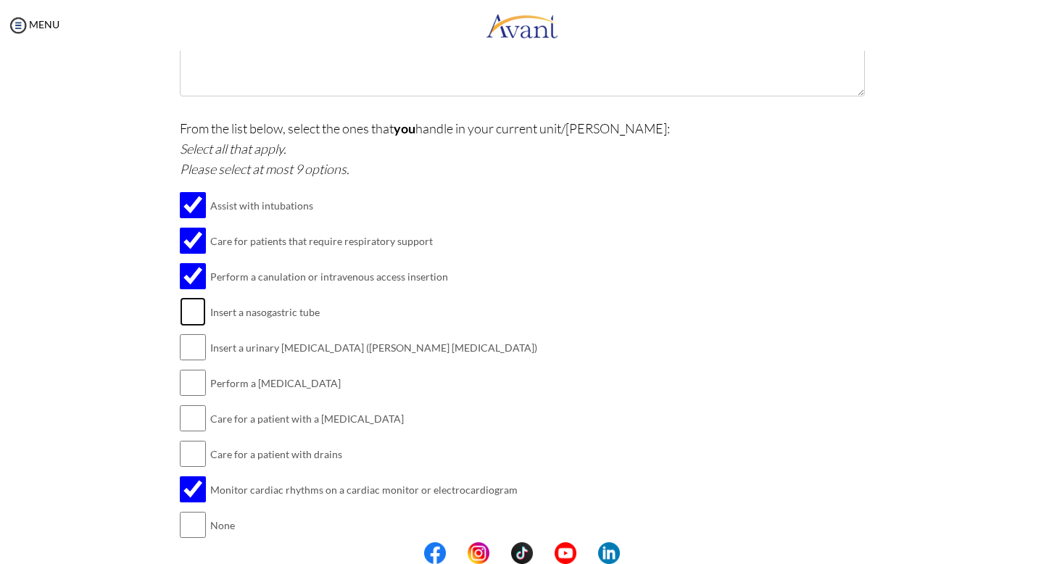
checkbox input "true"
click at [199, 351] on input "checkbox" at bounding box center [193, 347] width 26 height 29
checkbox input "true"
click at [199, 391] on td at bounding box center [193, 383] width 26 height 36
click at [183, 378] on input "checkbox" at bounding box center [193, 382] width 26 height 29
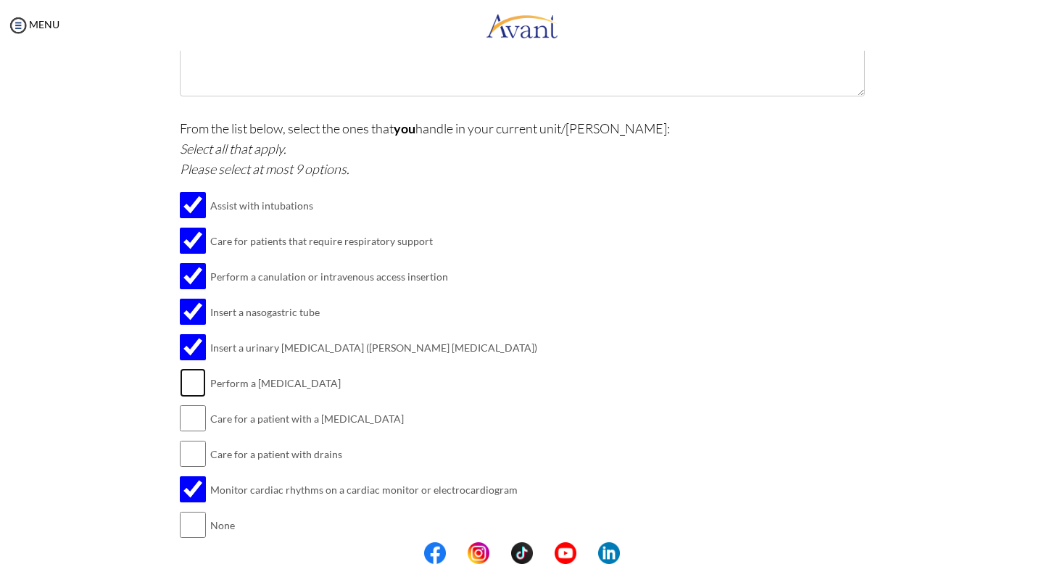
checkbox input "true"
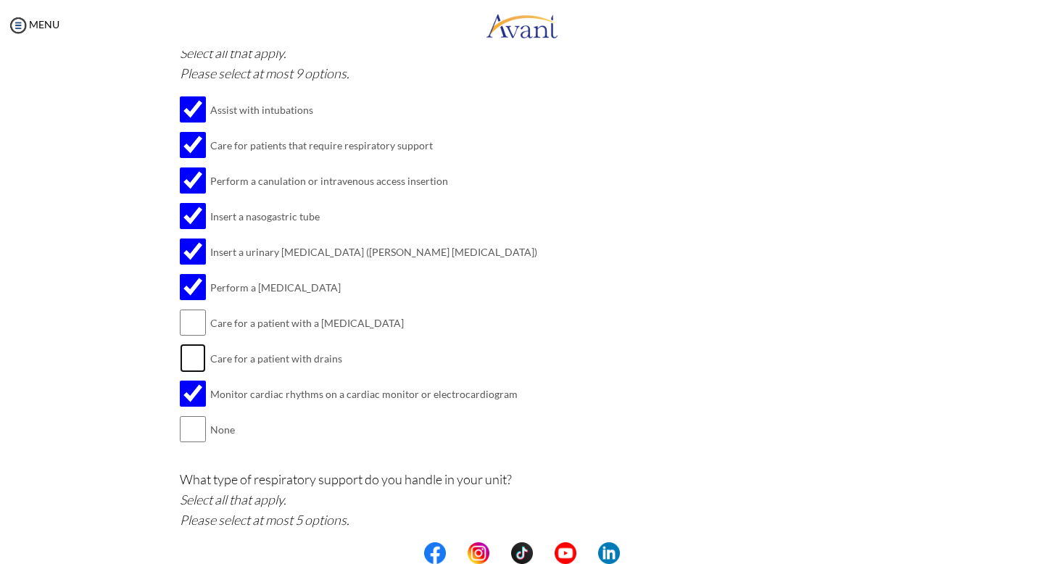
click at [194, 355] on input "checkbox" at bounding box center [193, 358] width 26 height 29
checkbox input "true"
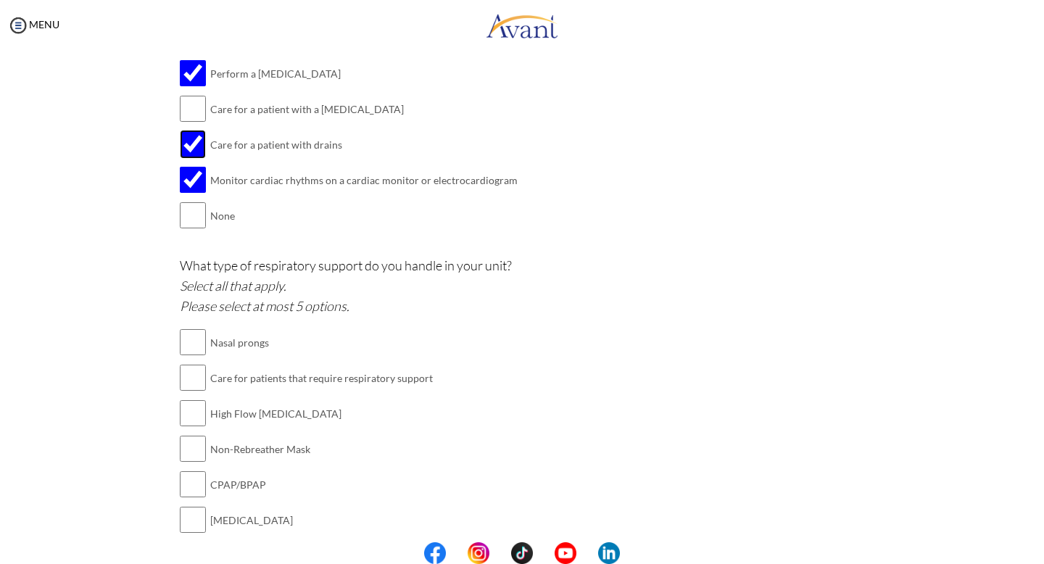
scroll to position [1672, 0]
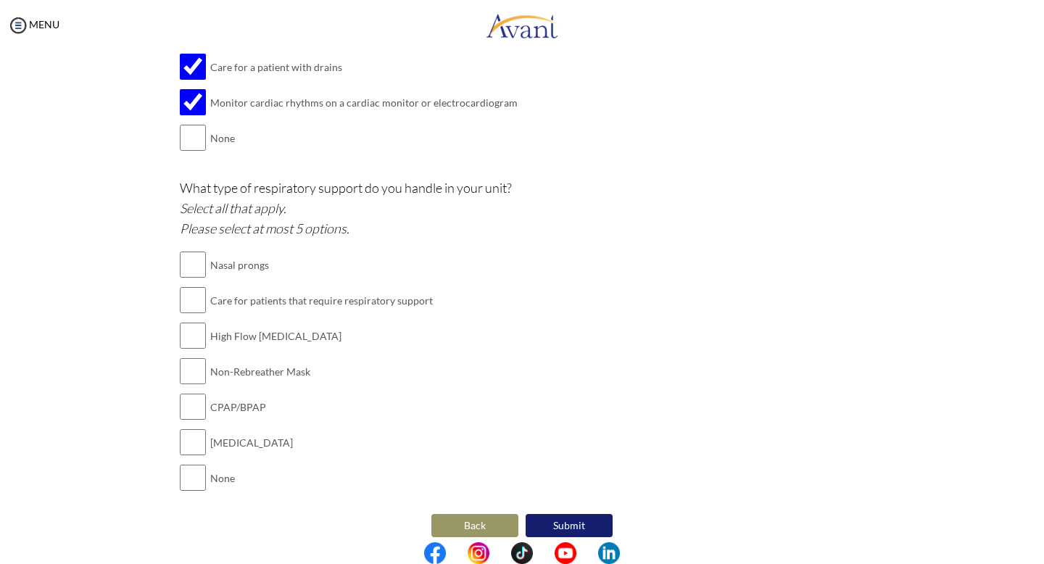
click at [189, 375] on td at bounding box center [193, 372] width 26 height 36
click at [199, 321] on input "checkbox" at bounding box center [193, 335] width 26 height 29
checkbox input "true"
click at [195, 359] on input "checkbox" at bounding box center [193, 371] width 26 height 29
checkbox input "true"
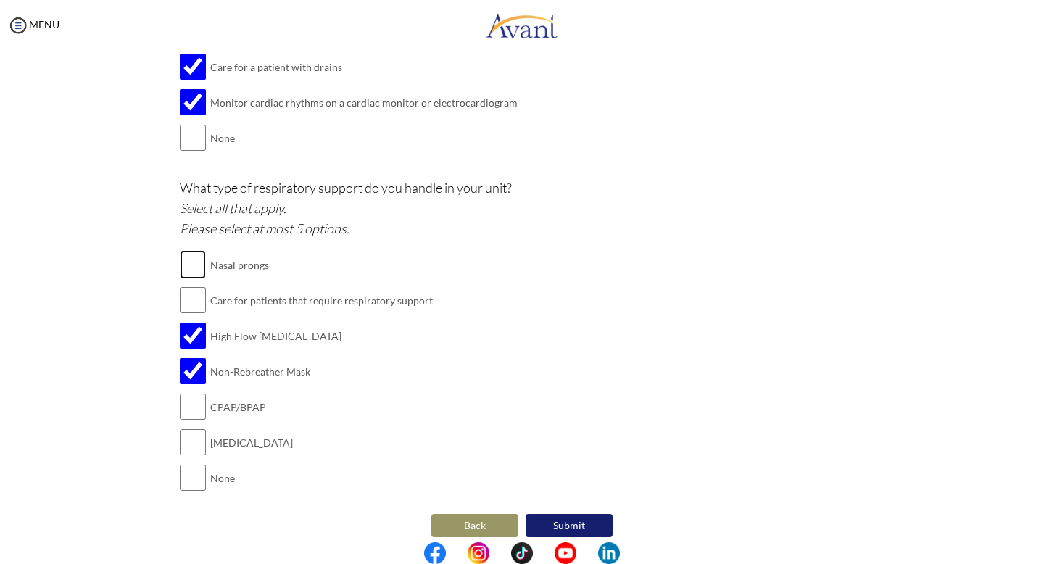
click at [202, 250] on input "checkbox" at bounding box center [193, 264] width 26 height 29
checkbox input "true"
click at [190, 439] on input "checkbox" at bounding box center [193, 442] width 26 height 29
checkbox input "true"
click at [549, 514] on button "Submit" at bounding box center [569, 525] width 87 height 23
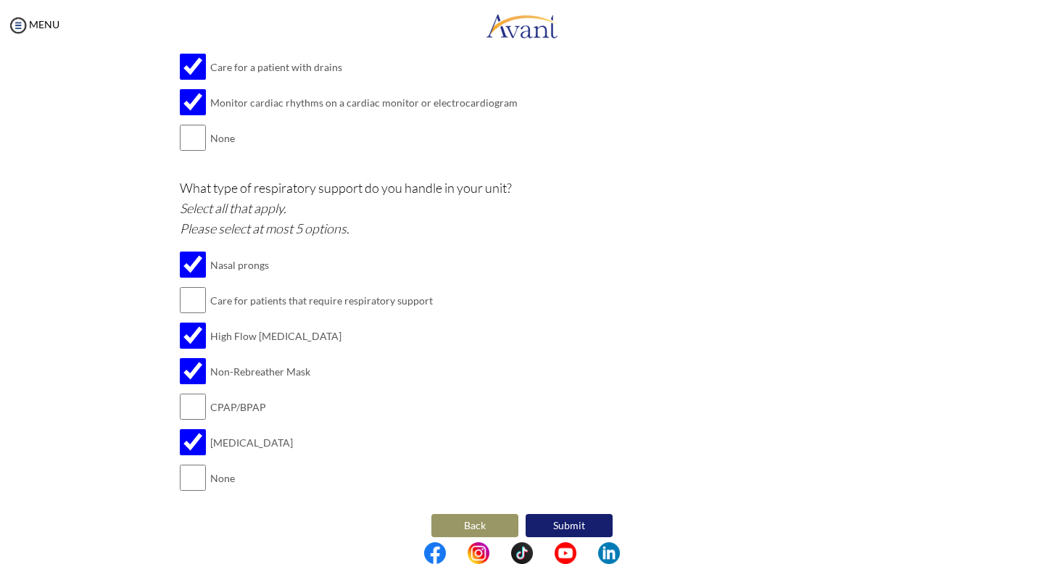
scroll to position [1205, 0]
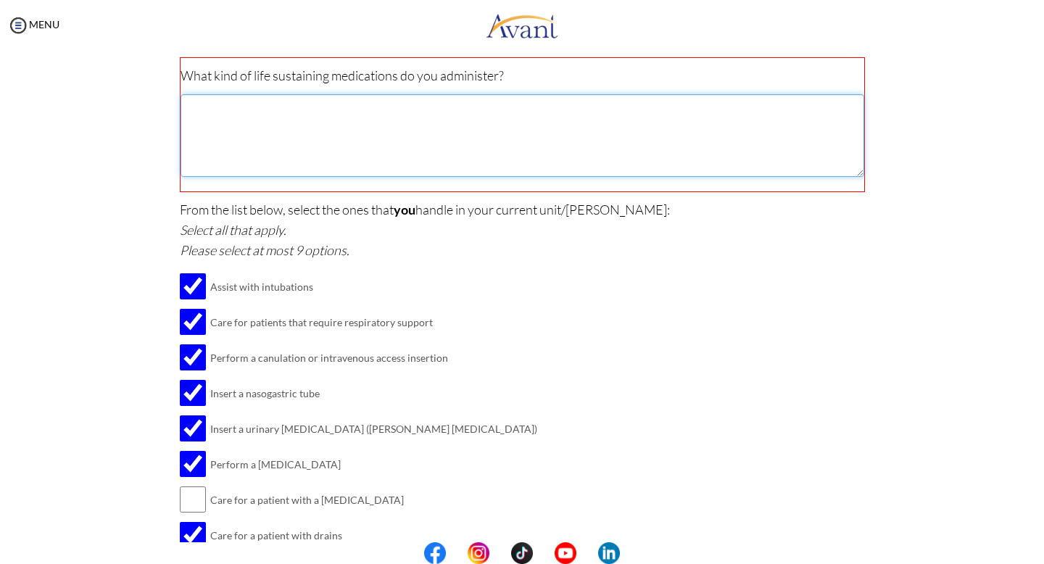
click at [397, 126] on textarea at bounding box center [522, 135] width 684 height 83
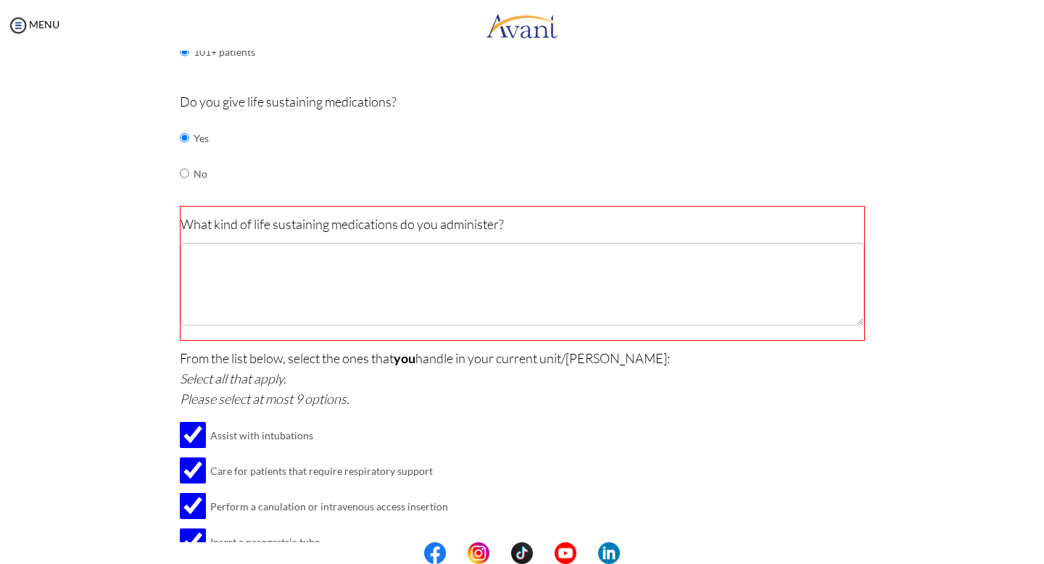
click at [196, 164] on td "No" at bounding box center [201, 174] width 15 height 36
click at [189, 167] on td at bounding box center [191, 174] width 4 height 36
click at [183, 166] on input "radio" at bounding box center [184, 173] width 9 height 29
radio input "true"
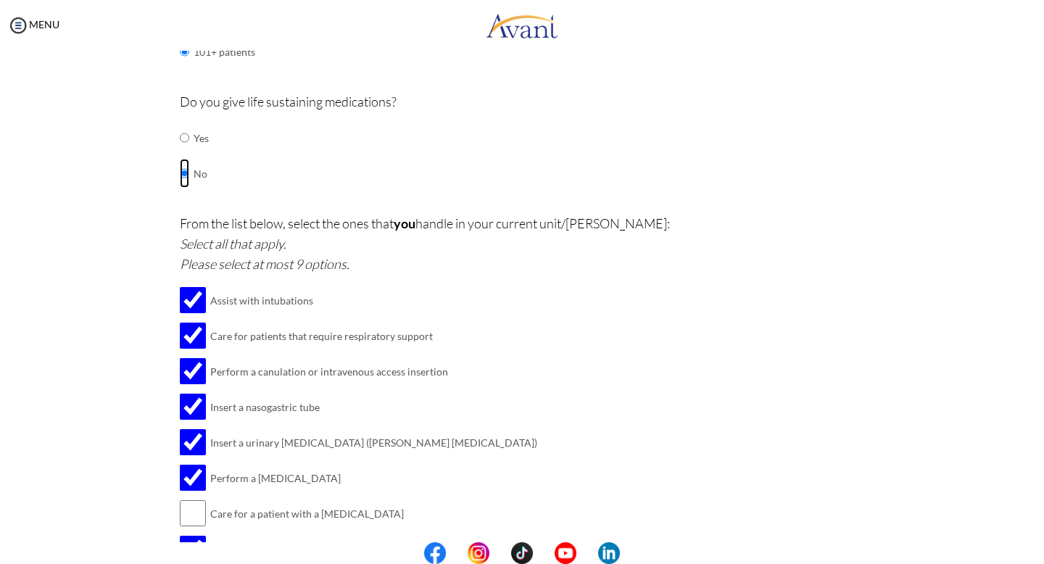
scroll to position [1539, 0]
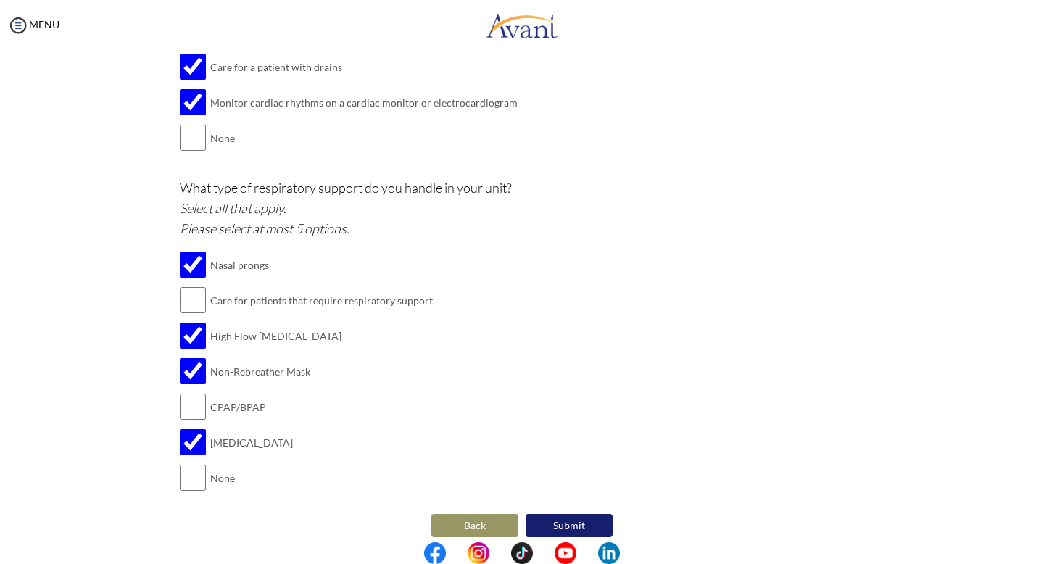
click at [582, 514] on button "Submit" at bounding box center [569, 525] width 87 height 23
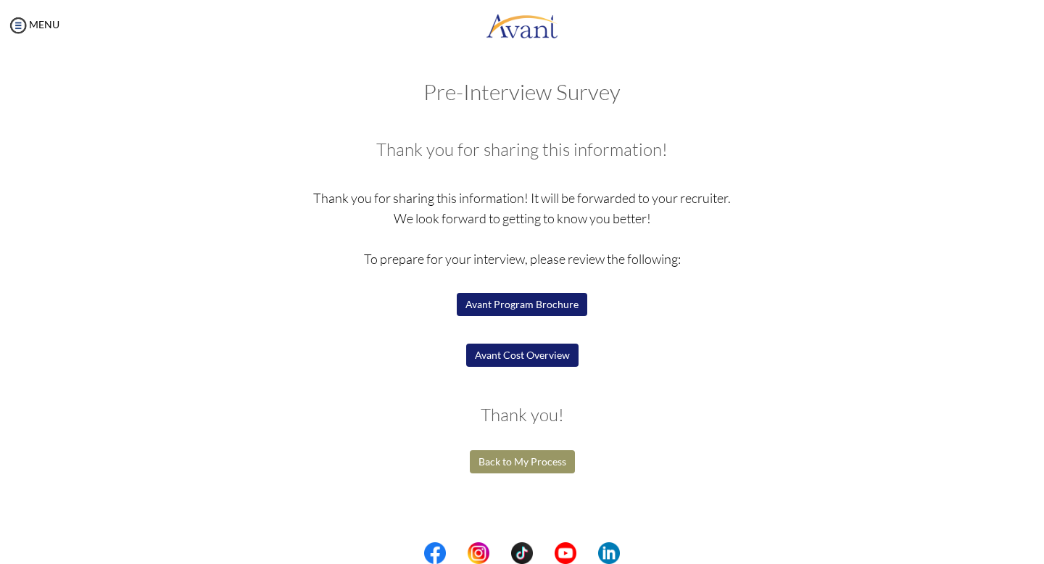
click at [504, 470] on button "Back to My Process" at bounding box center [522, 461] width 105 height 23
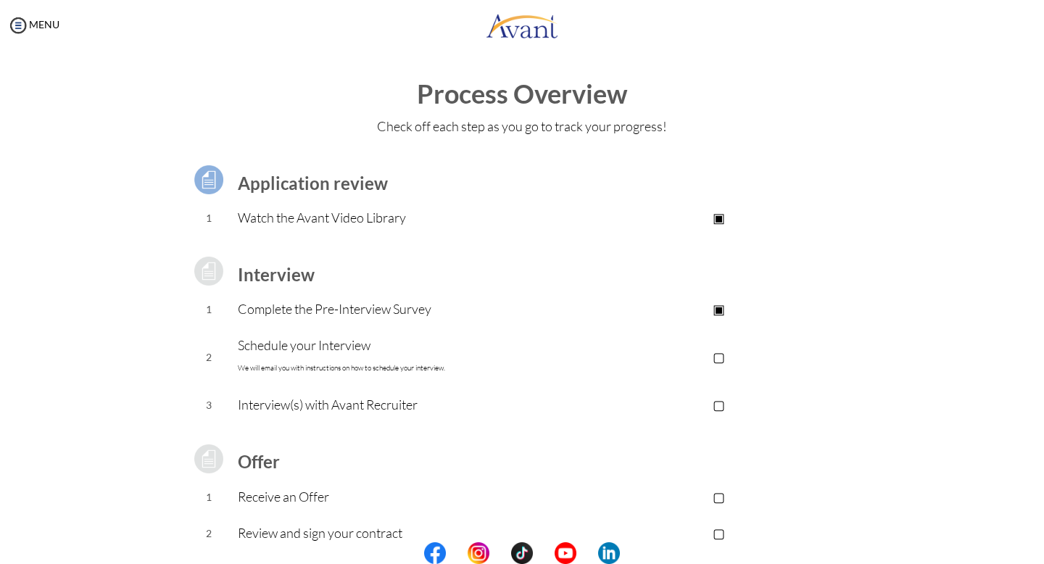
scroll to position [76, 0]
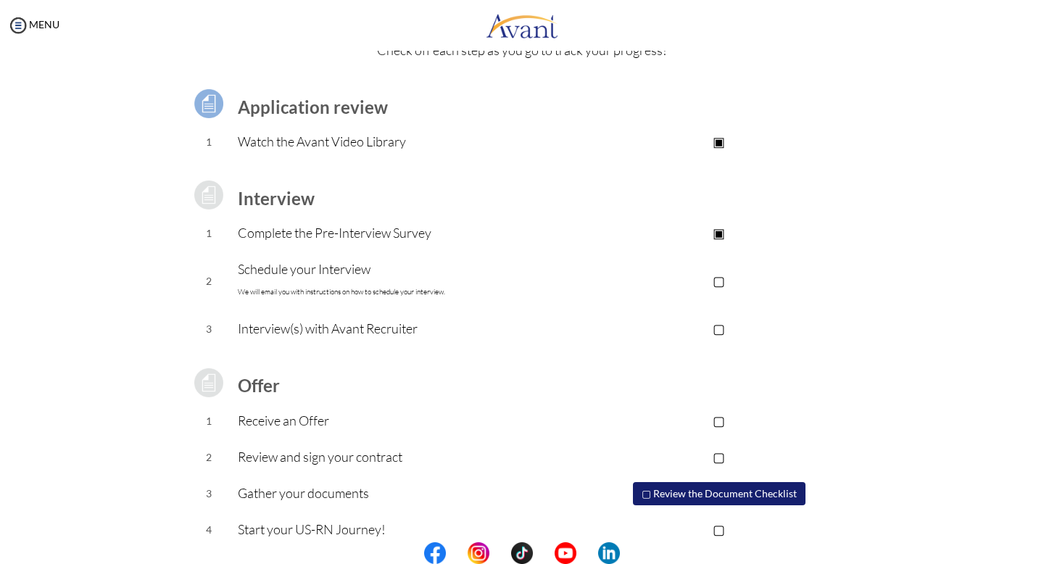
click at [721, 288] on p "▢" at bounding box center [718, 280] width 291 height 20
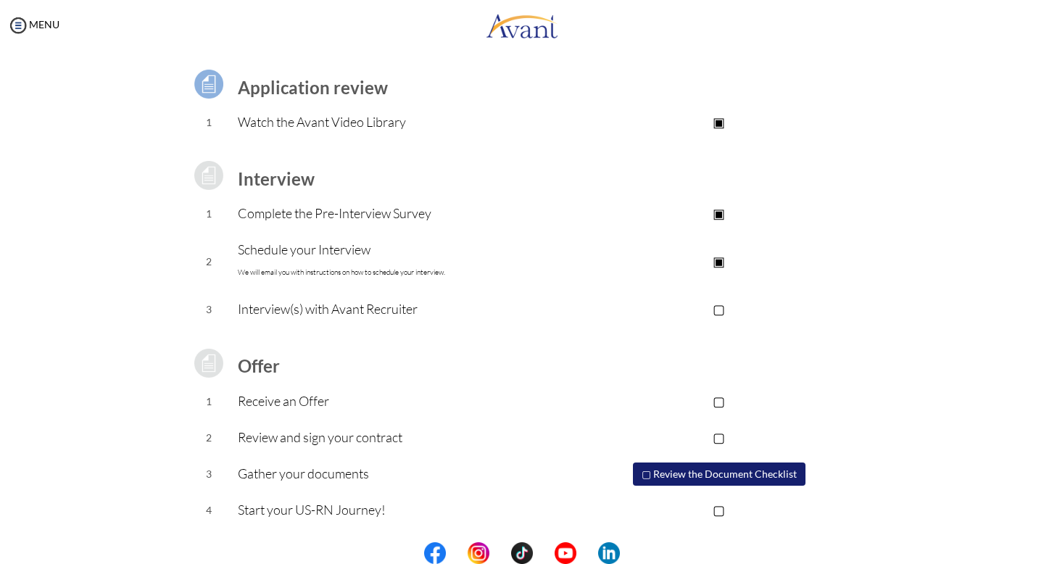
click at [719, 304] on p "▢" at bounding box center [718, 309] width 291 height 20
